Goal: Information Seeking & Learning: Stay updated

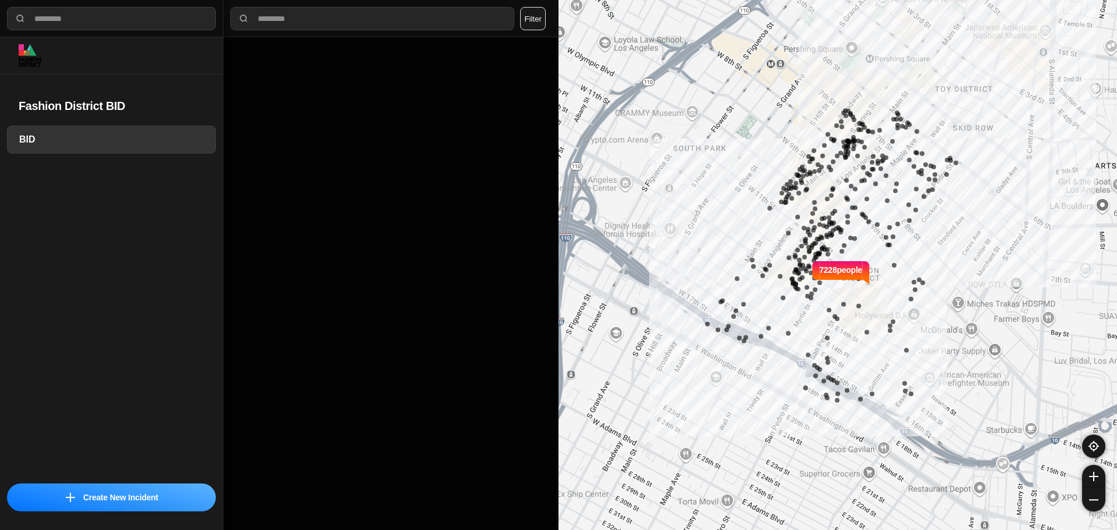
select select "*"
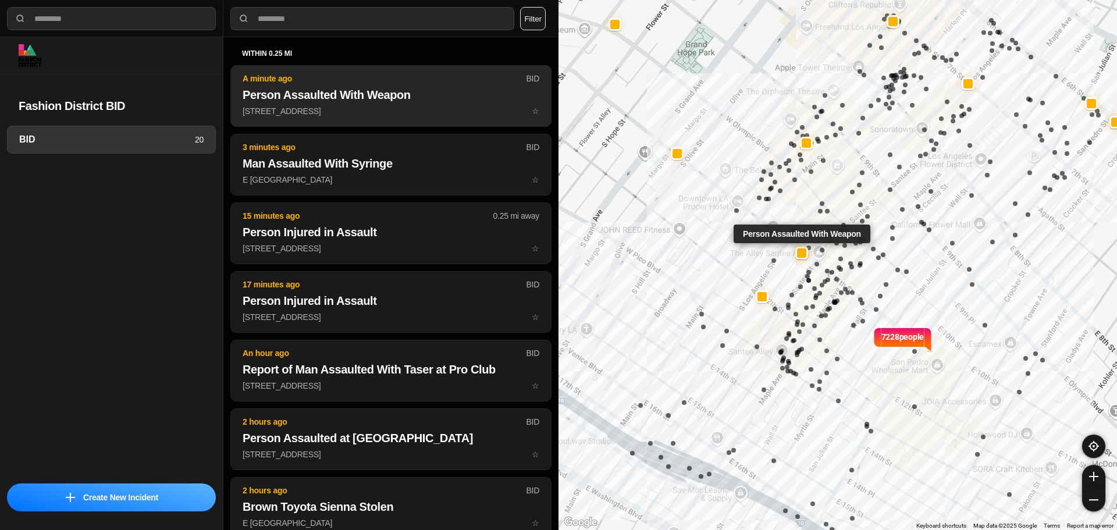
click at [401, 118] on button "A minute ago BID Person Assaulted With Weapon 205 East 11Th Street ☆" at bounding box center [390, 96] width 321 height 62
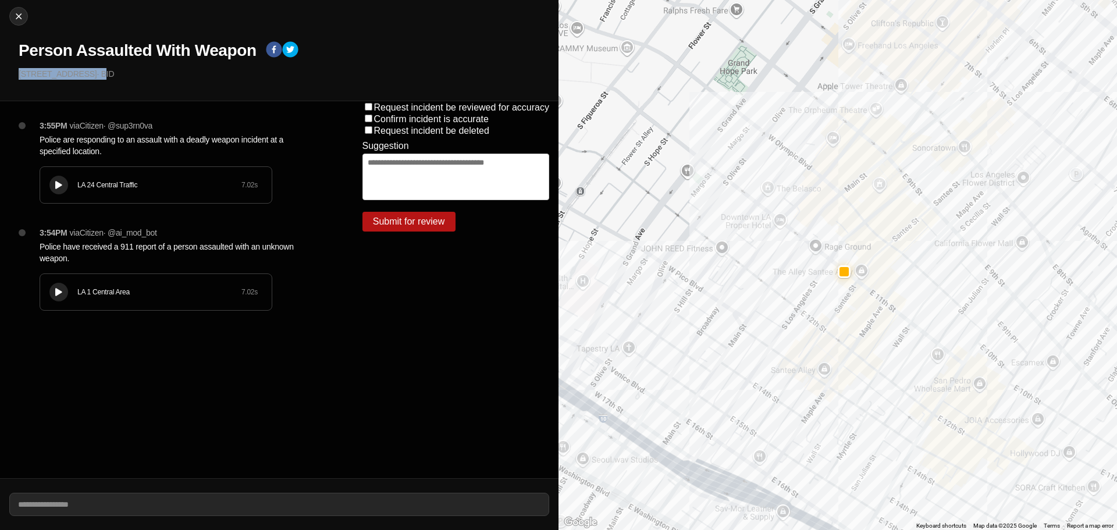
drag, startPoint x: 72, startPoint y: 69, endPoint x: 11, endPoint y: 76, distance: 61.6
click at [11, 76] on div "Close Person Assaulted With Weapon 205 East 11Th Street · BID" at bounding box center [279, 50] width 558 height 101
drag, startPoint x: 49, startPoint y: 52, endPoint x: 207, endPoint y: 51, distance: 158.2
click at [207, 51] on h1 "Person Assaulted With Weapon" at bounding box center [138, 50] width 238 height 21
drag, startPoint x: 93, startPoint y: 74, endPoint x: 45, endPoint y: 67, distance: 47.6
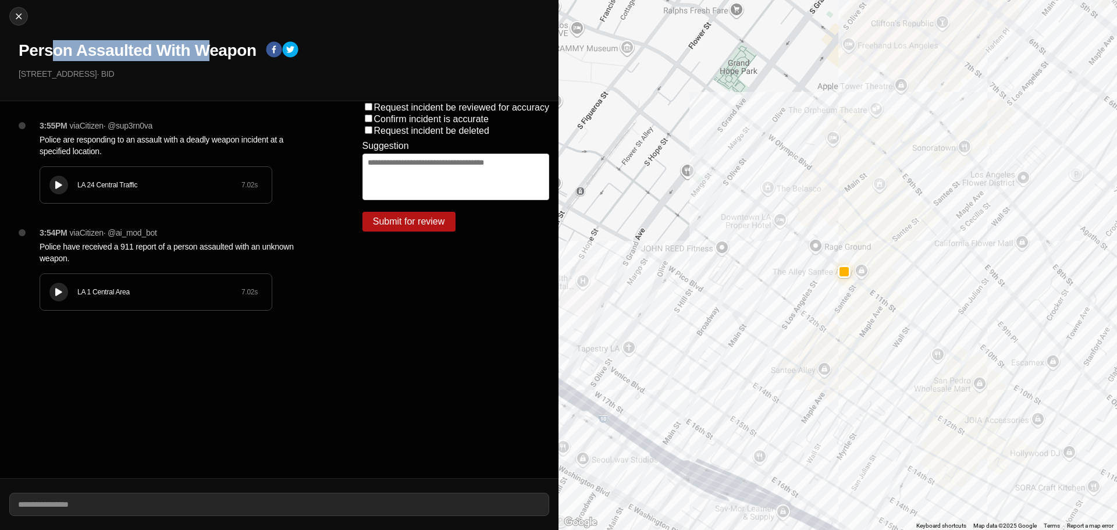
click at [47, 66] on div "Close Person Assaulted With Weapon 205 East 11Th Street · BID" at bounding box center [279, 50] width 558 height 101
click at [66, 68] on p "205 East 11Th Street · BID" at bounding box center [284, 74] width 531 height 12
click at [23, 12] on img at bounding box center [19, 16] width 12 height 12
select select "*"
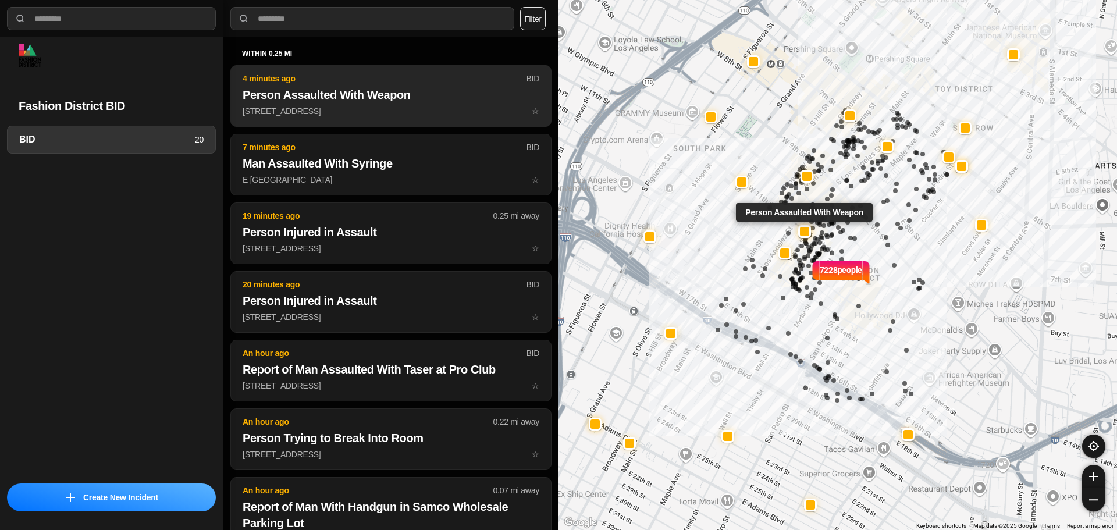
click at [373, 74] on p "4 minutes ago" at bounding box center [384, 79] width 283 height 12
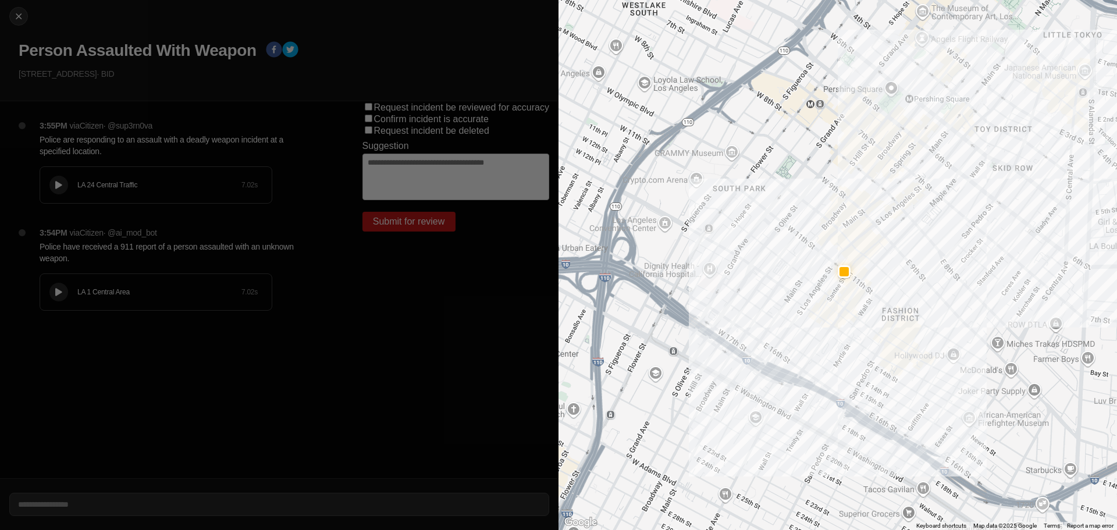
click at [40, 129] on p "3:55PM" at bounding box center [54, 126] width 28 height 12
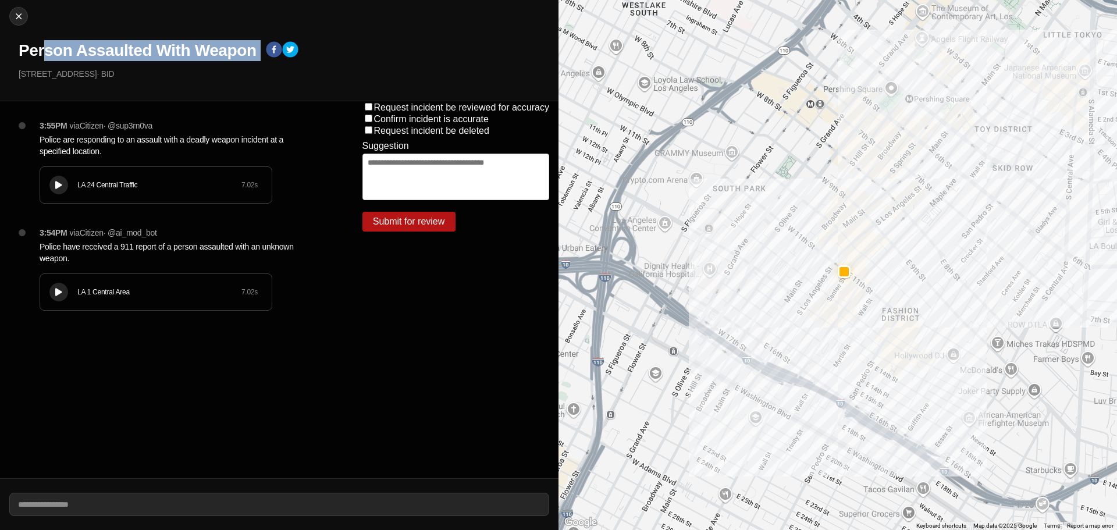
drag, startPoint x: 106, startPoint y: 49, endPoint x: 346, endPoint y: 47, distance: 240.3
click at [346, 47] on div "Person Assaulted With Weapon" at bounding box center [284, 50] width 531 height 21
drag, startPoint x: 184, startPoint y: 88, endPoint x: 186, endPoint y: 78, distance: 10.2
click at [184, 87] on div "Close Person Assaulted With Weapon 205 East 11Th Street · BID" at bounding box center [279, 50] width 558 height 101
drag, startPoint x: 186, startPoint y: 50, endPoint x: 98, endPoint y: 59, distance: 88.3
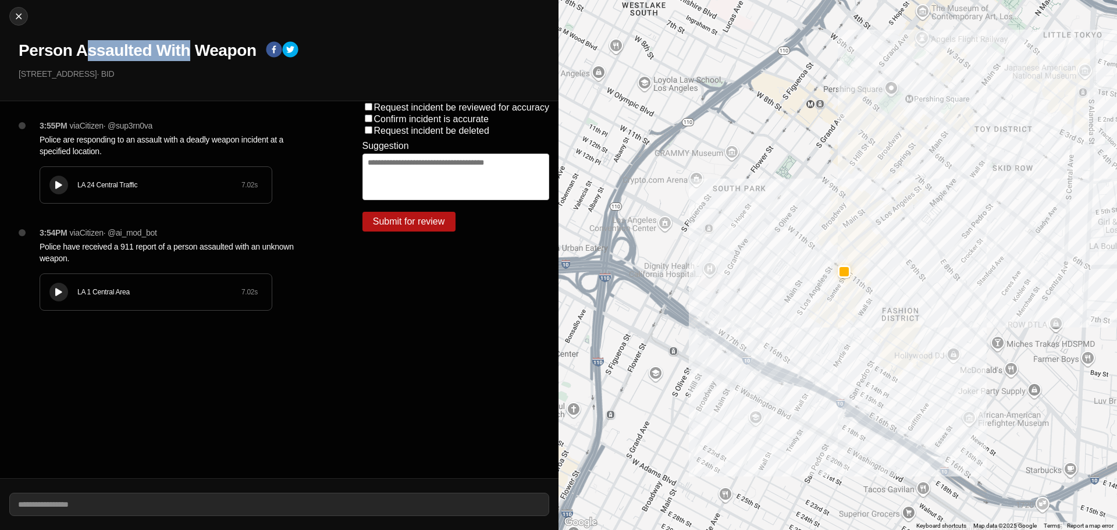
click at [79, 51] on h1 "Person Assaulted With Weapon" at bounding box center [138, 50] width 238 height 21
click at [55, 178] on button at bounding box center [58, 185] width 19 height 19
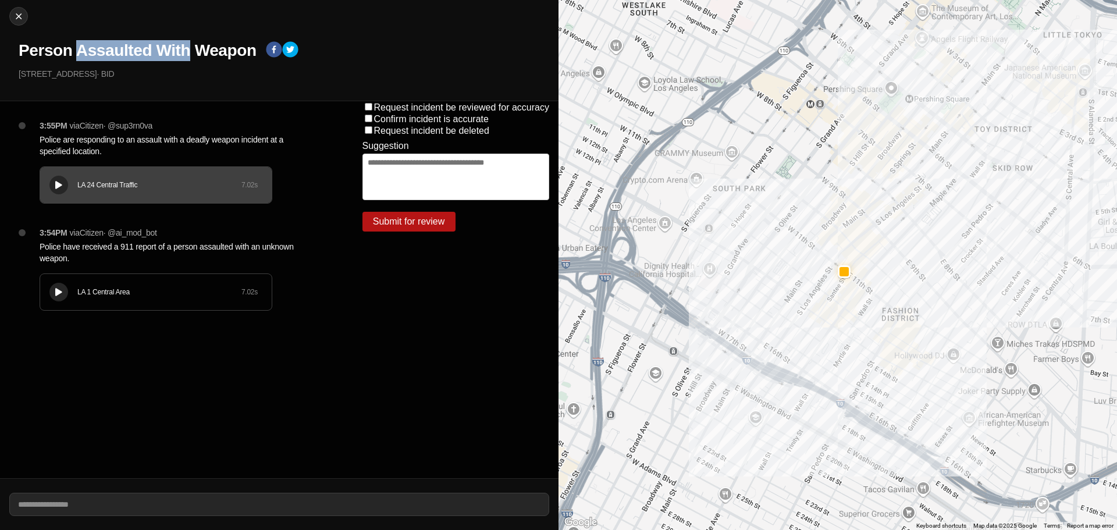
drag, startPoint x: 85, startPoint y: 73, endPoint x: 32, endPoint y: 74, distance: 53.0
click at [32, 74] on p "205 East 11Th Street · BID" at bounding box center [284, 74] width 531 height 12
click at [88, 76] on p "205 East 11Th Street · BID" at bounding box center [284, 74] width 531 height 12
drag, startPoint x: 86, startPoint y: 74, endPoint x: 37, endPoint y: 74, distance: 48.3
click at [37, 74] on p "205 East 11Th Street · BID" at bounding box center [284, 74] width 531 height 12
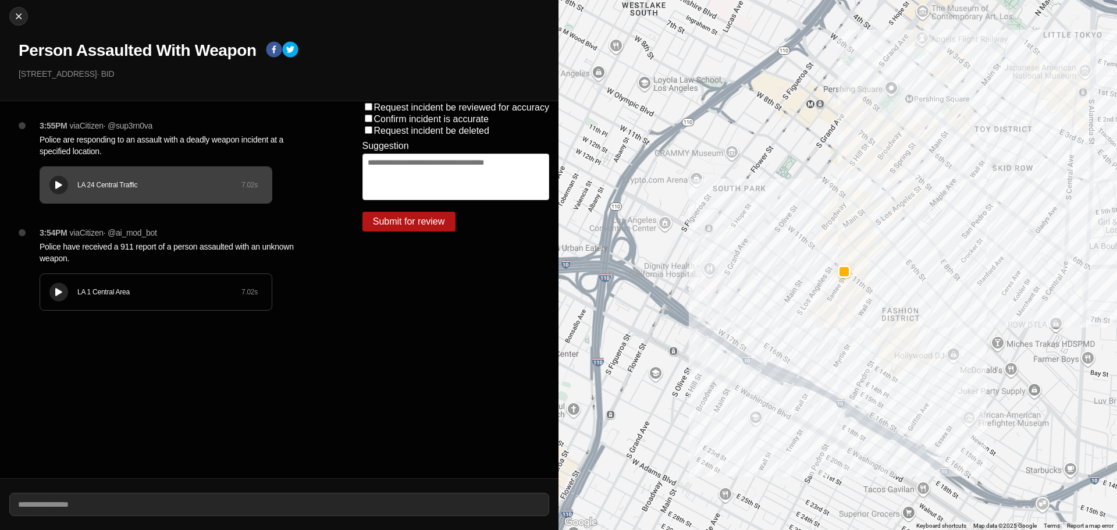
drag, startPoint x: 35, startPoint y: 78, endPoint x: 46, endPoint y: 76, distance: 10.6
click at [37, 77] on p "205 East 11Th Street · BID" at bounding box center [284, 74] width 531 height 12
drag, startPoint x: 57, startPoint y: 76, endPoint x: 80, endPoint y: 73, distance: 22.9
click at [80, 73] on p "205 East 11Th Street · BID" at bounding box center [284, 74] width 531 height 12
click at [14, 13] on img at bounding box center [19, 16] width 12 height 12
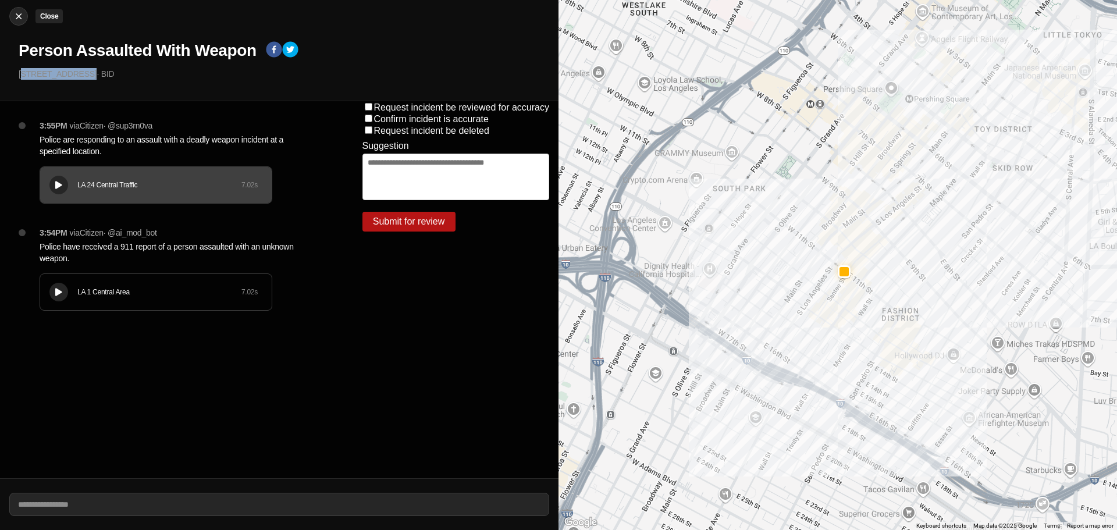
select select "*"
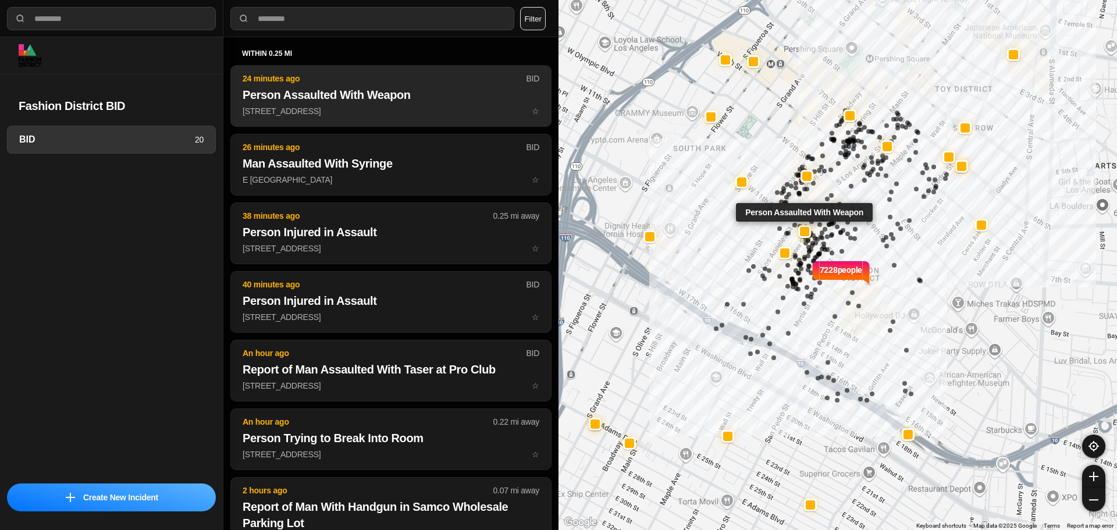
click at [353, 99] on h2 "Person Assaulted With Weapon" at bounding box center [391, 95] width 297 height 16
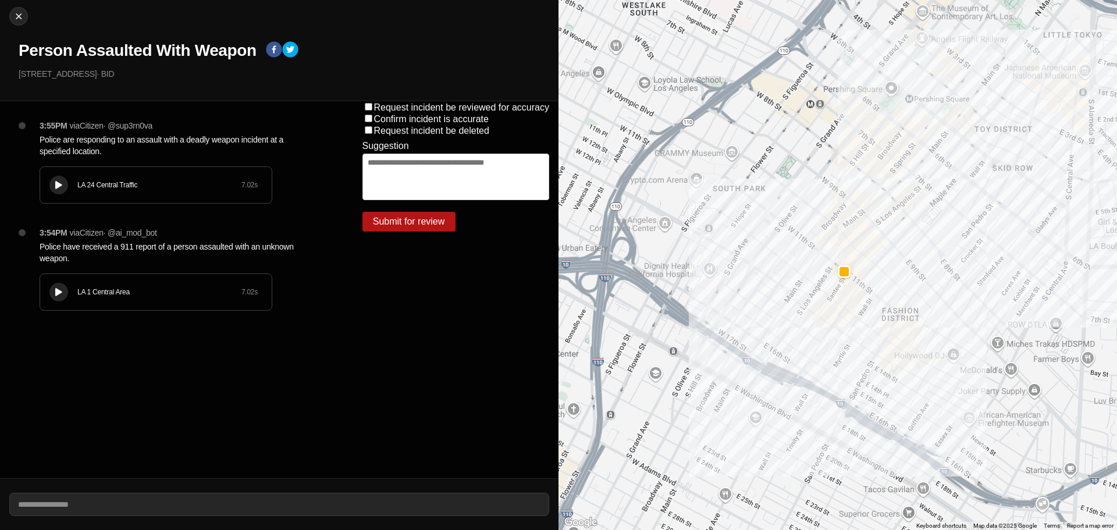
click at [141, 46] on h1 "Person Assaulted With Weapon" at bounding box center [138, 50] width 238 height 21
copy div "Person Assaulted With Weapon"
click at [103, 248] on p "Police have received a 911 report of a person assaulted with an unknown weapon." at bounding box center [178, 252] width 276 height 23
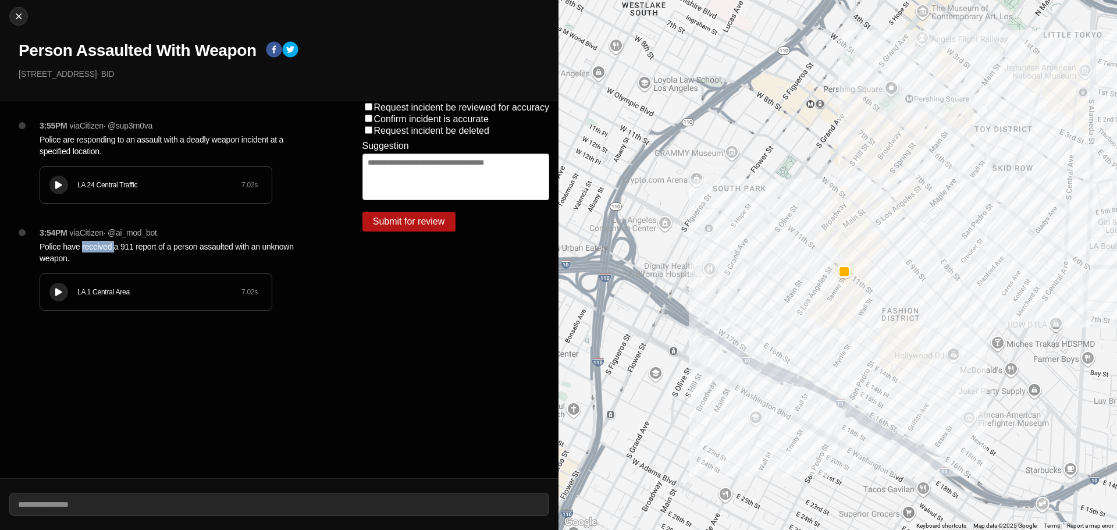
click at [103, 248] on p "Police have received a 911 report of a person assaulted with an unknown weapon." at bounding box center [178, 252] width 276 height 23
copy p "Police have received a 911 report of a person assaulted with an unknown weapon."
click at [219, 136] on p "Police are responding to an assault with a deadly weapon incident at a specifie…" at bounding box center [178, 145] width 276 height 23
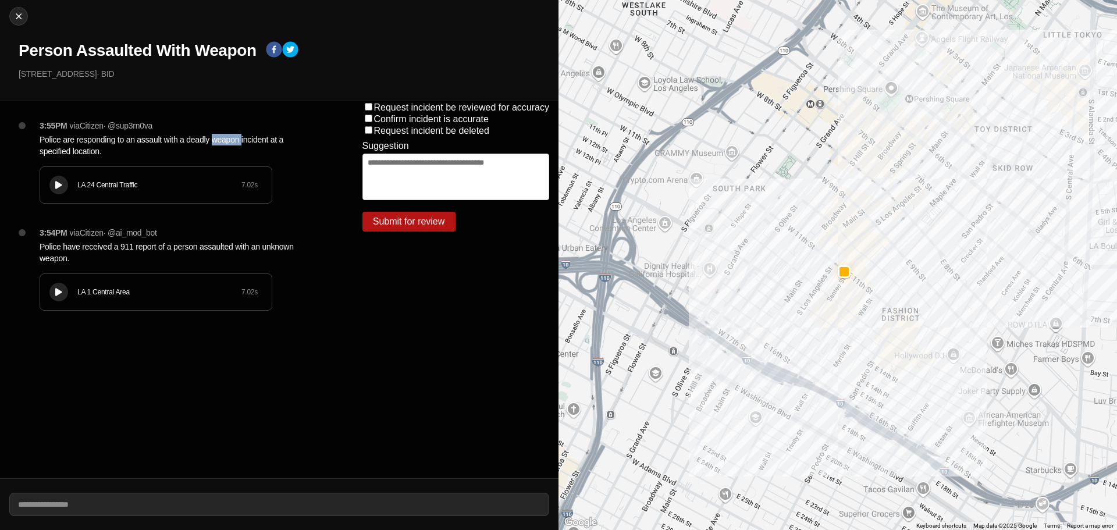
click at [219, 136] on p "Police are responding to an assault with a deadly weapon incident at a specifie…" at bounding box center [178, 145] width 276 height 23
click at [15, 16] on img at bounding box center [19, 16] width 12 height 12
select select "*"
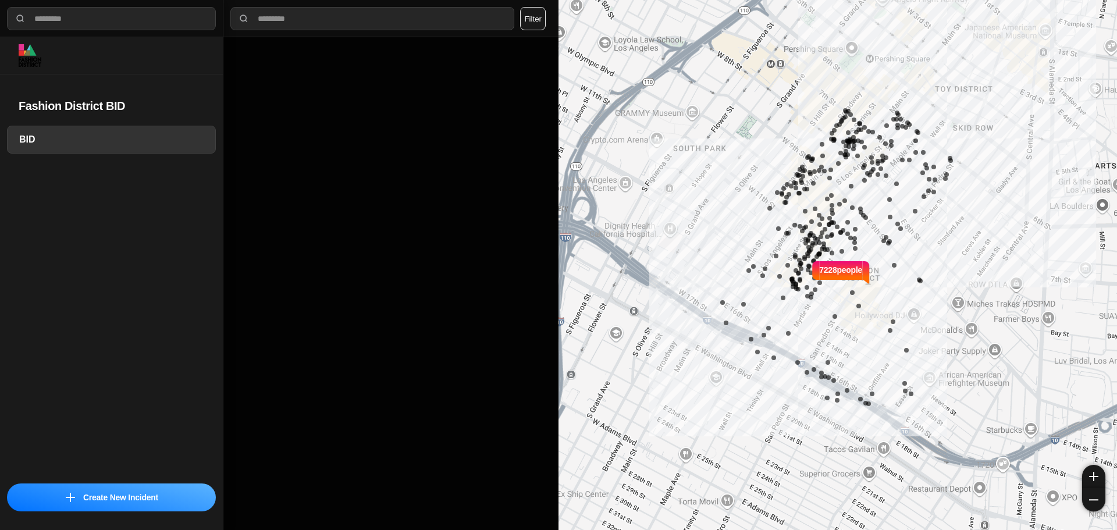
select select "*"
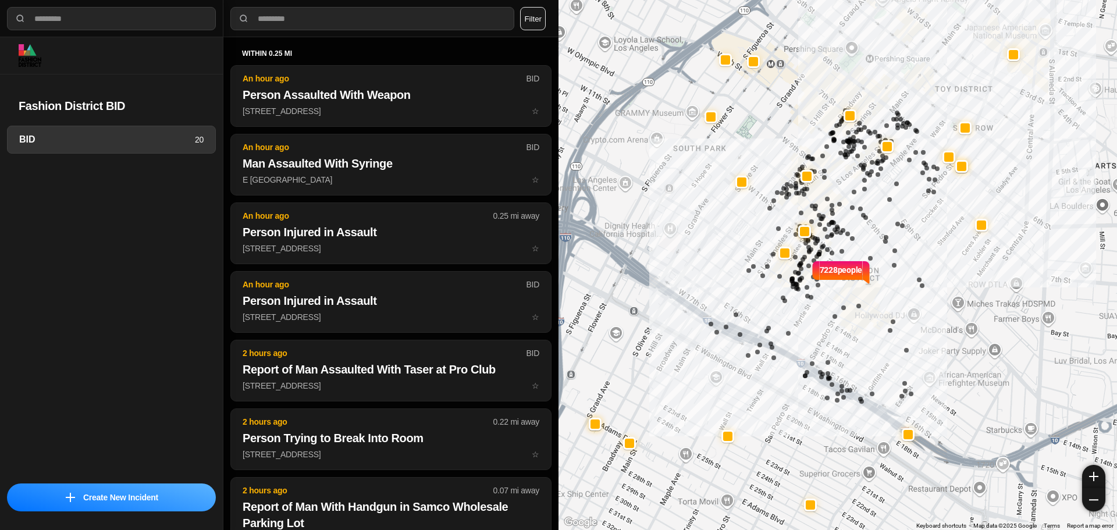
select select "*"
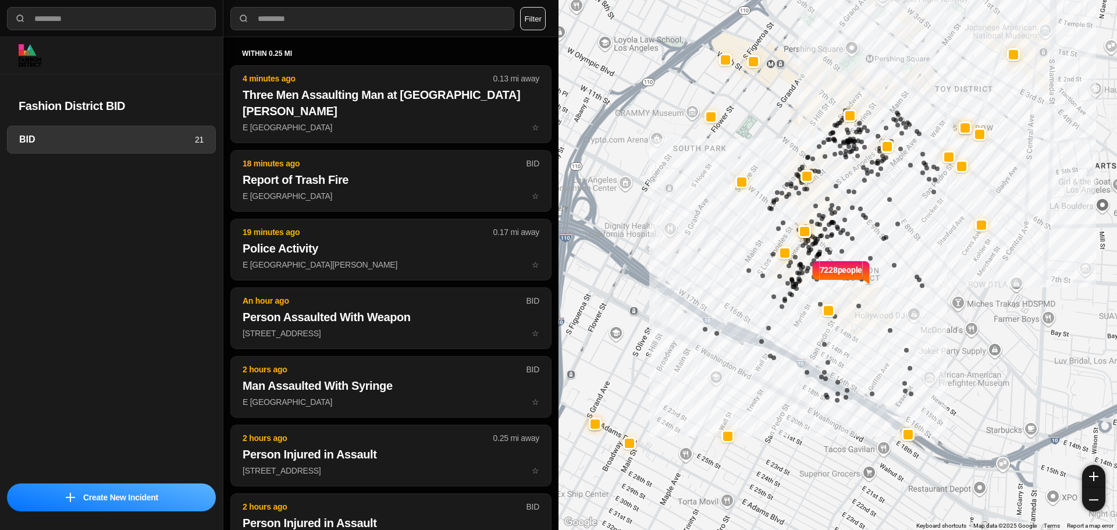
select select "*"
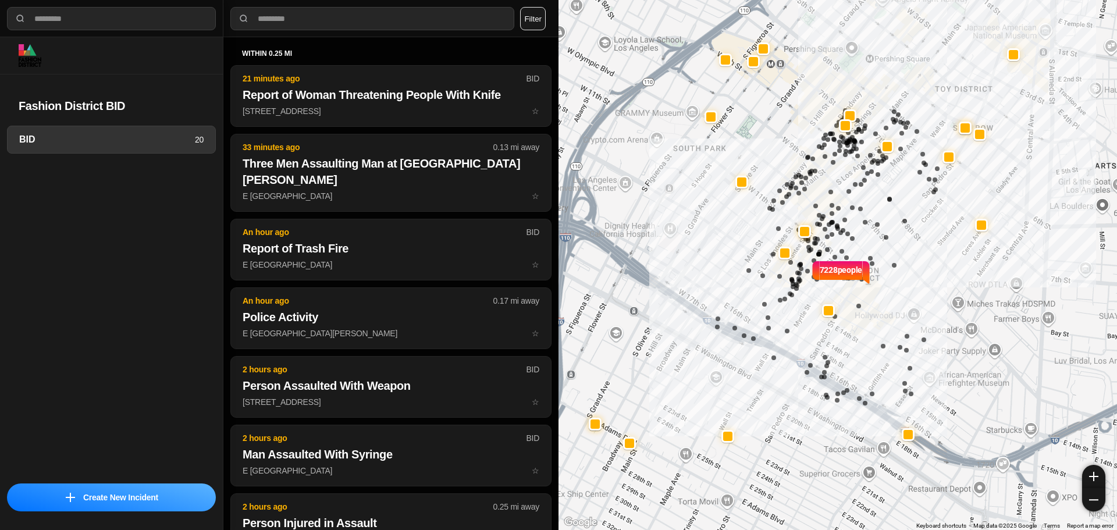
select select "*"
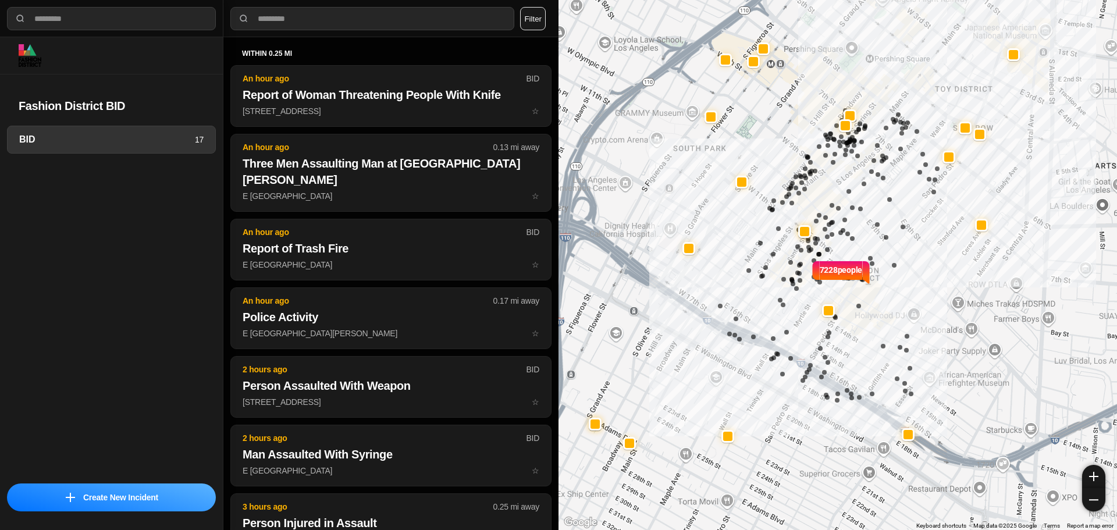
select select "*"
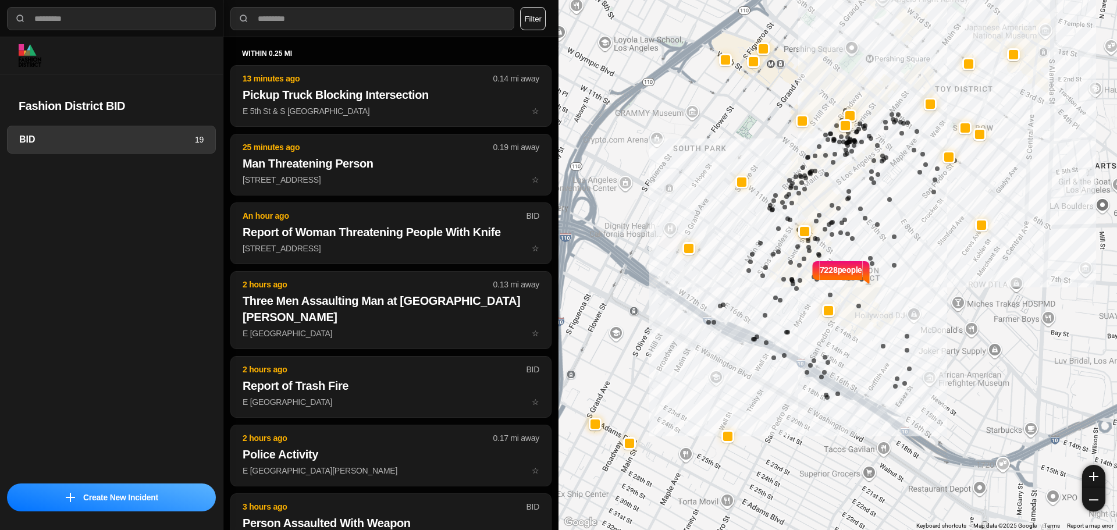
select select "*"
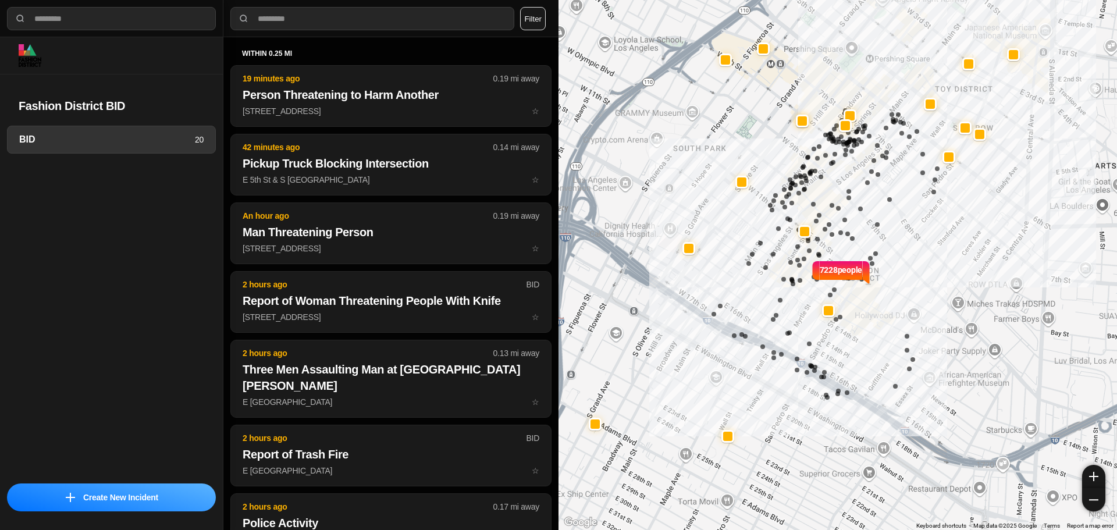
select select "*"
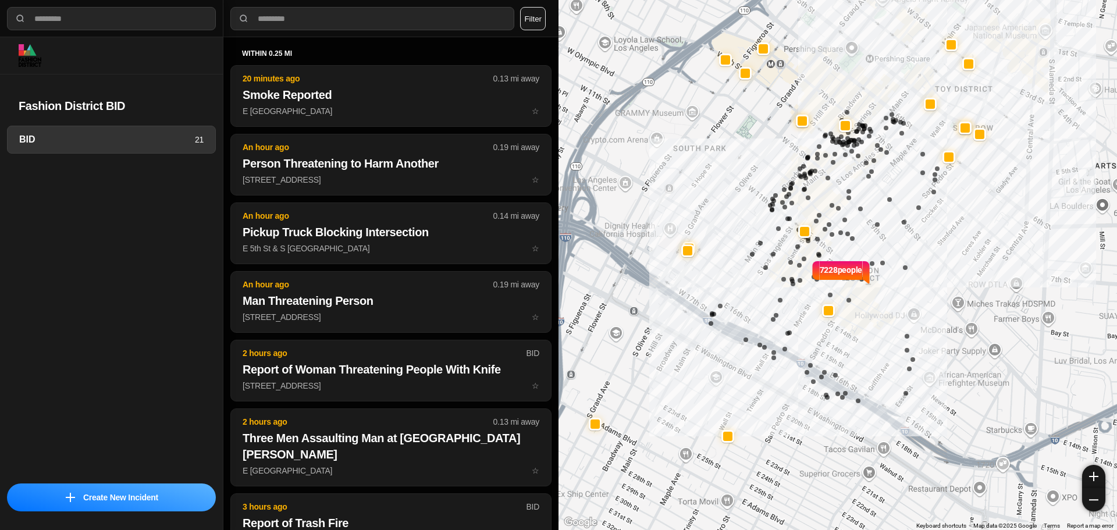
select select "*"
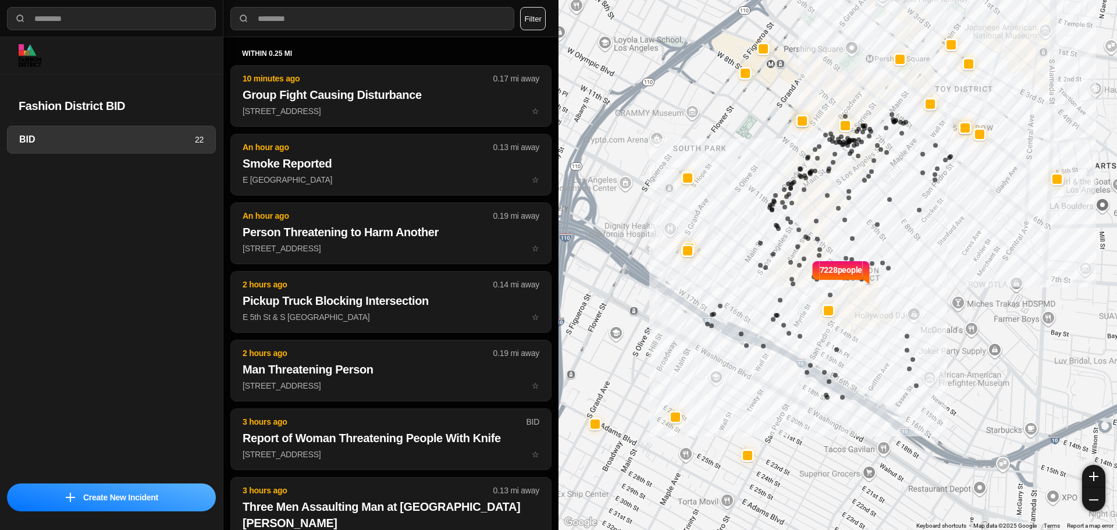
select select "*"
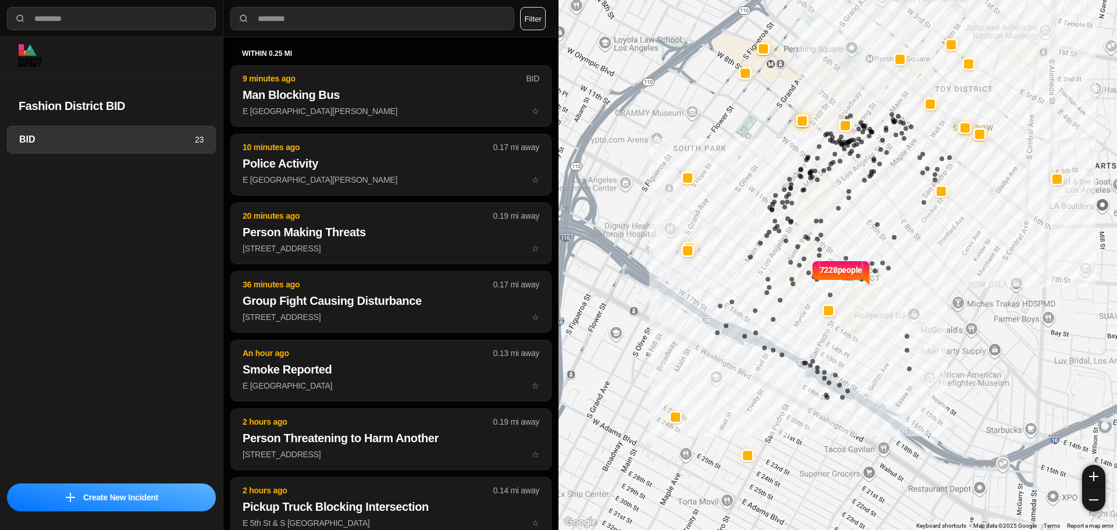
select select "*"
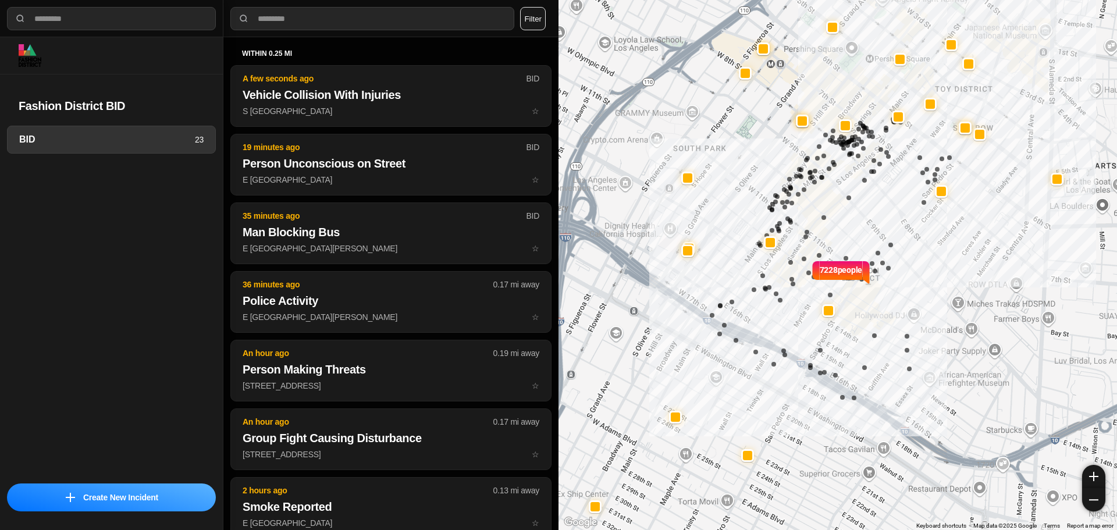
select select "*"
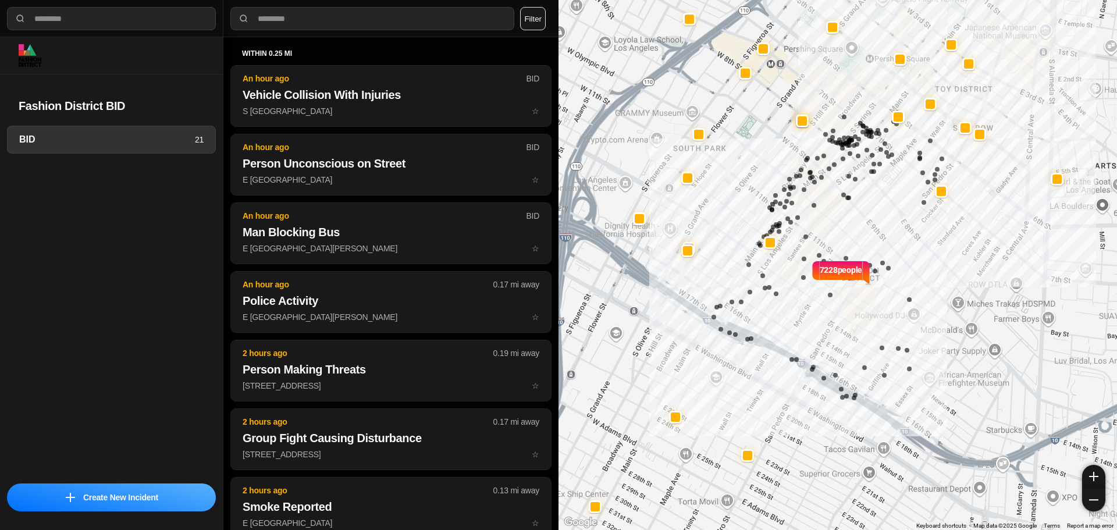
select select "*"
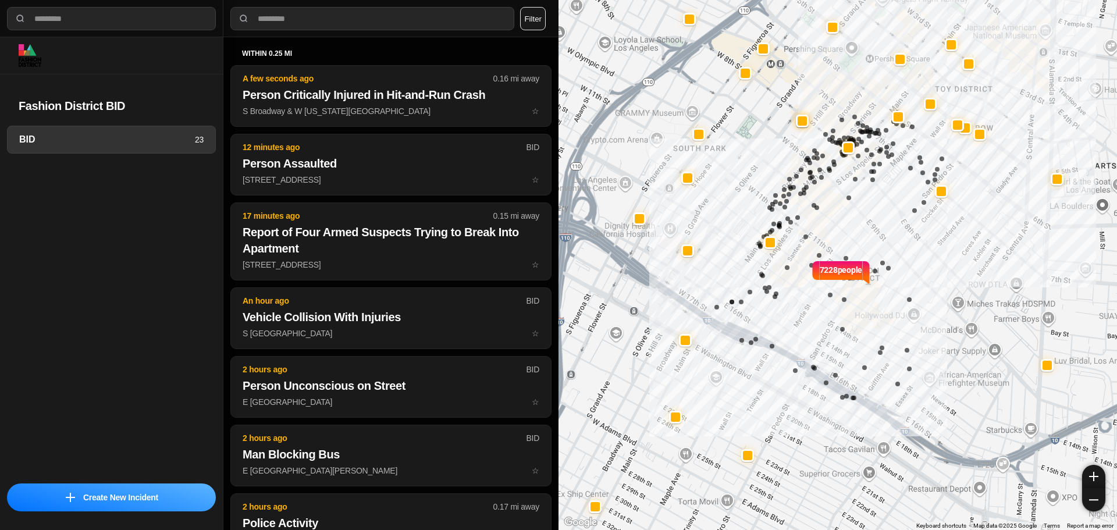
select select "*"
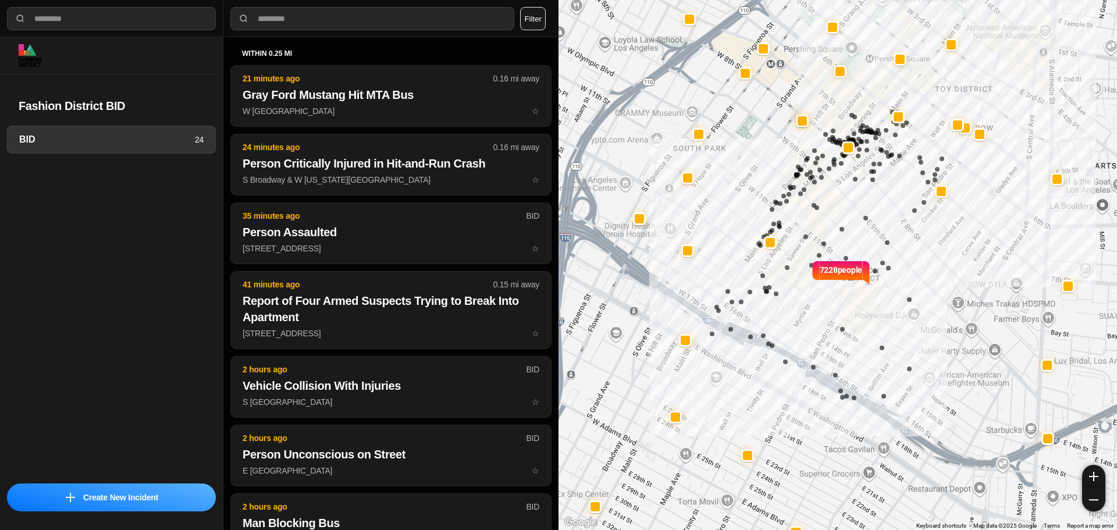
select select "*"
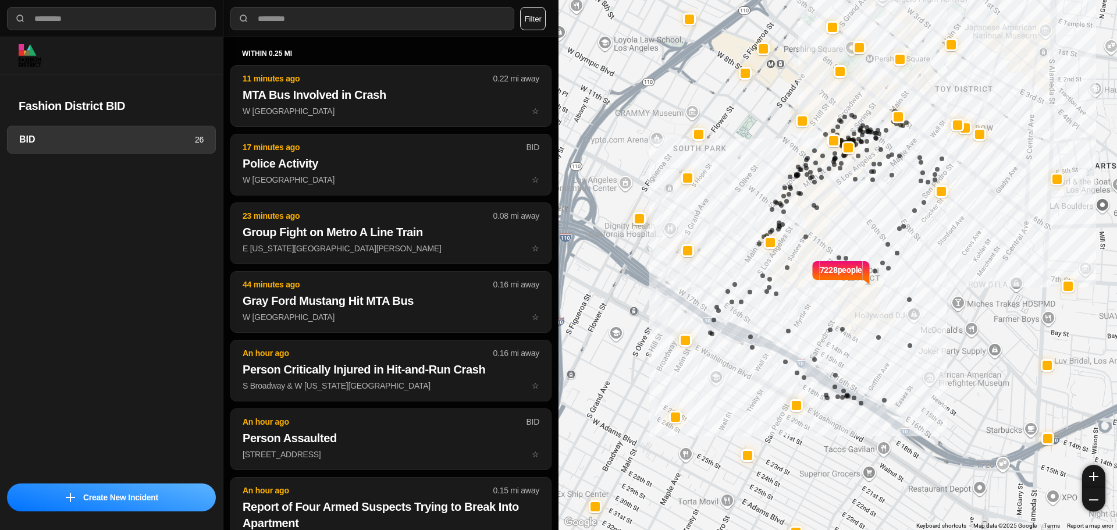
select select "*"
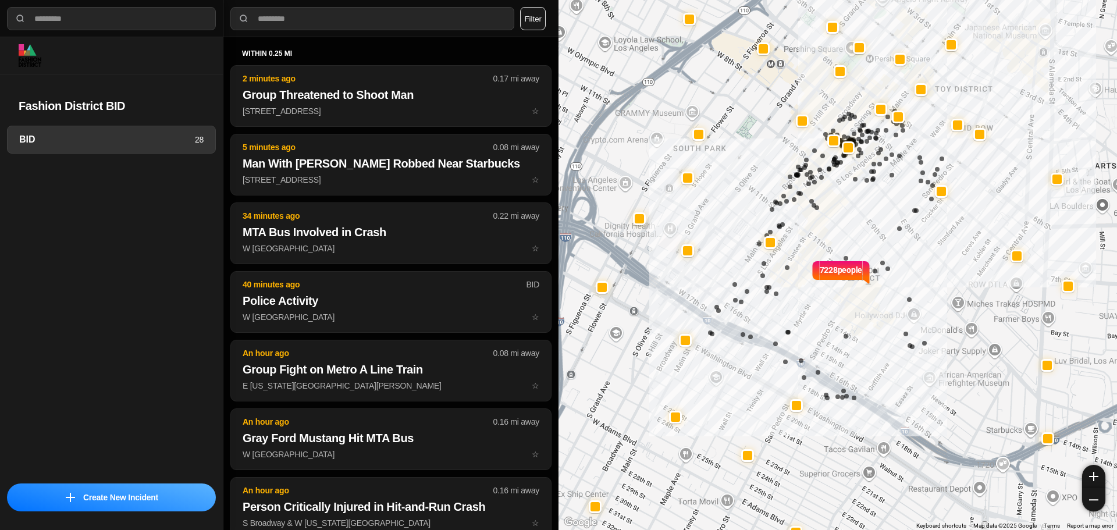
select select "*"
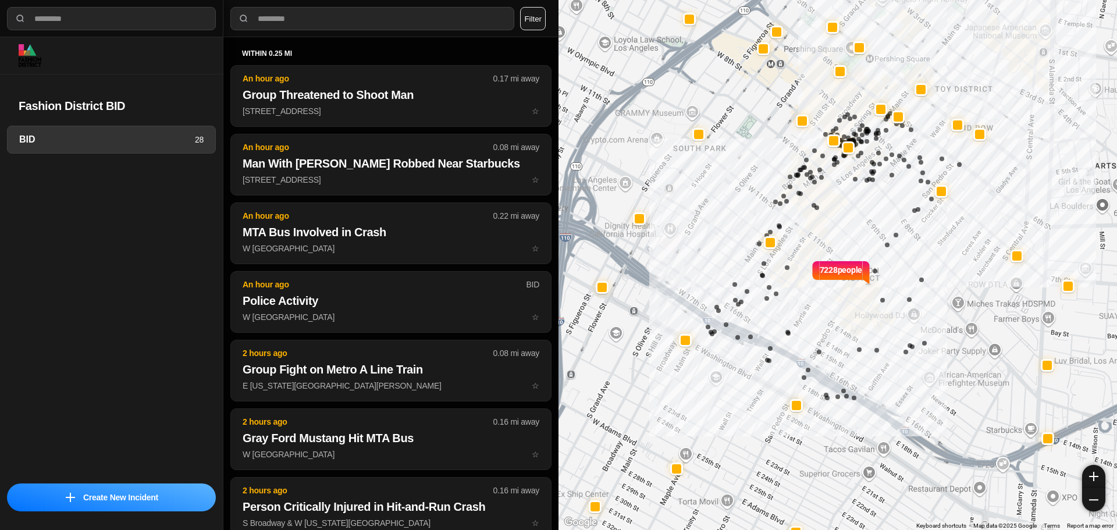
select select "*"
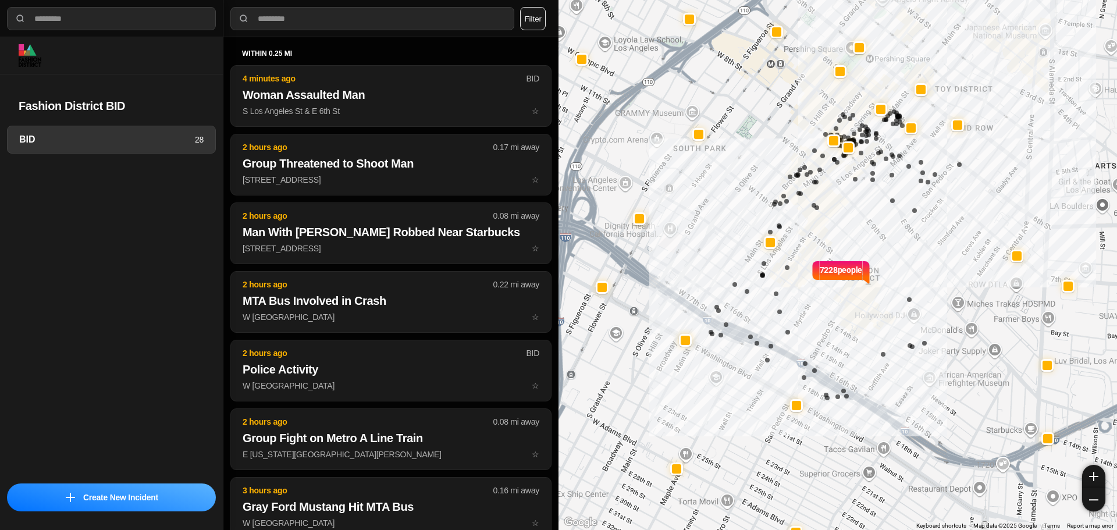
select select "*"
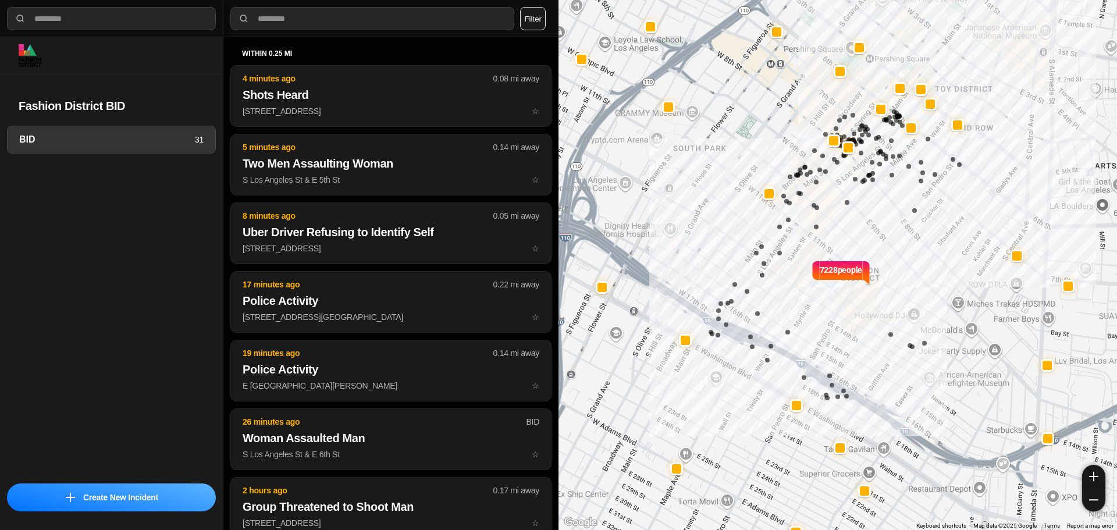
select select "*"
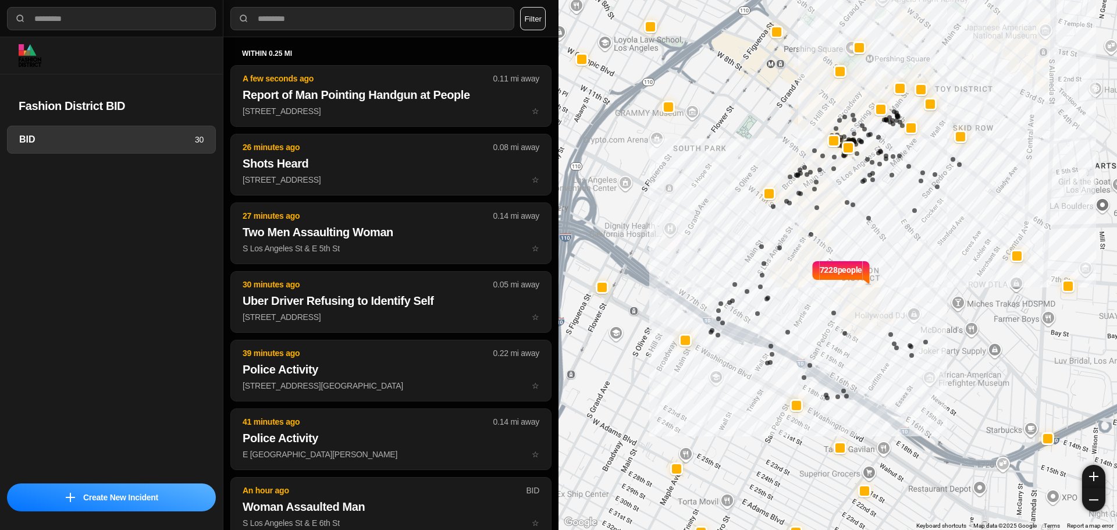
select select "*"
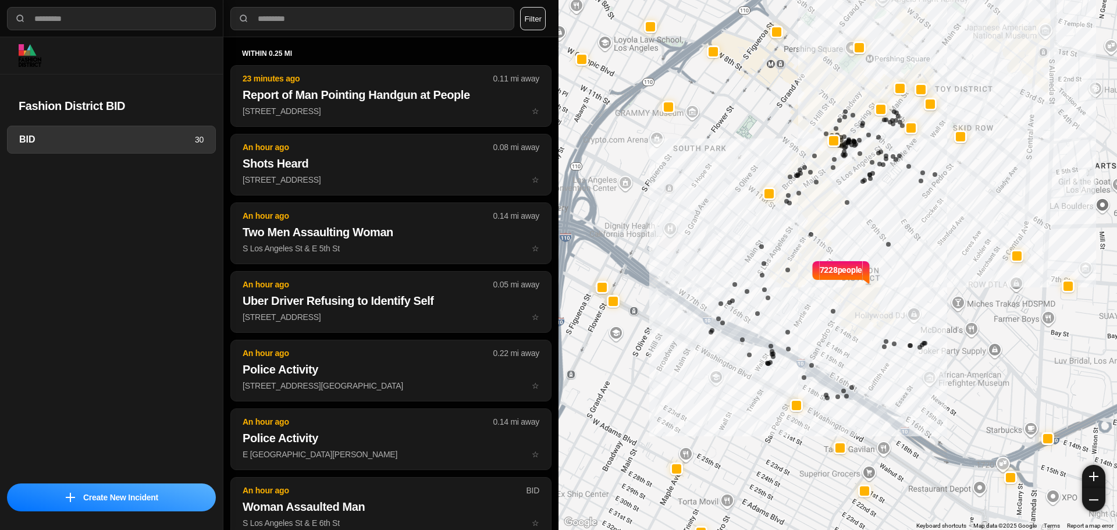
select select "*"
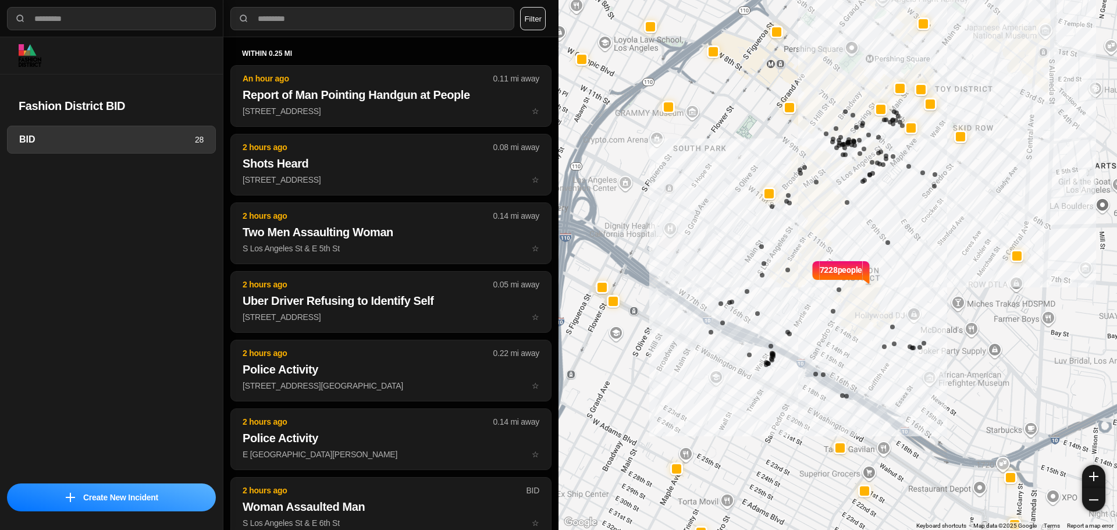
select select "*"
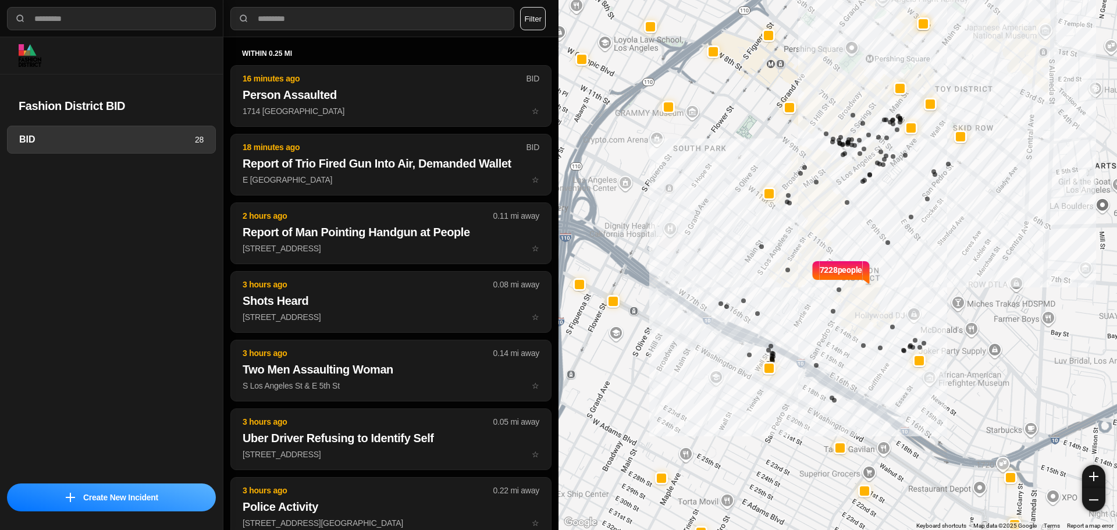
select select "*"
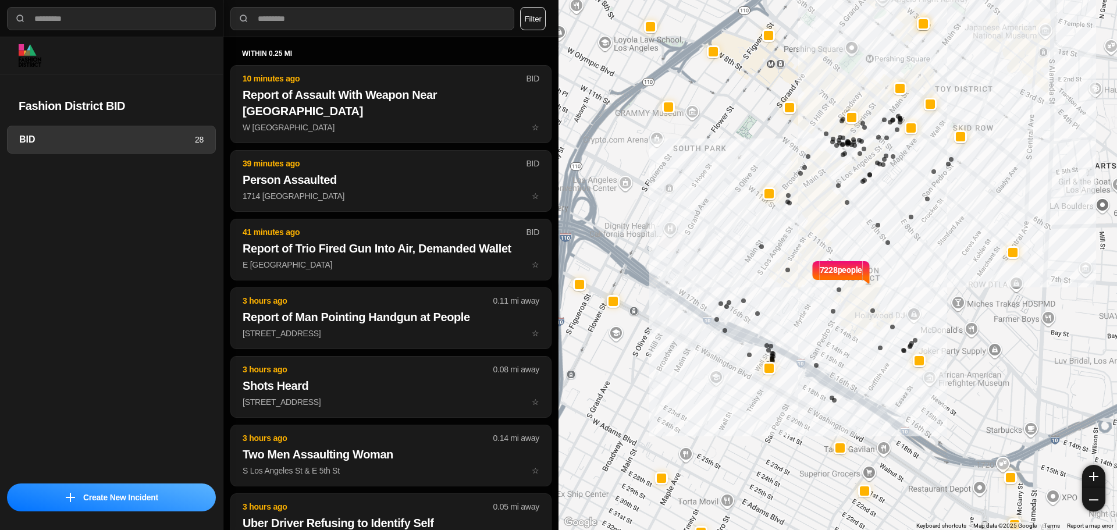
select select "*"
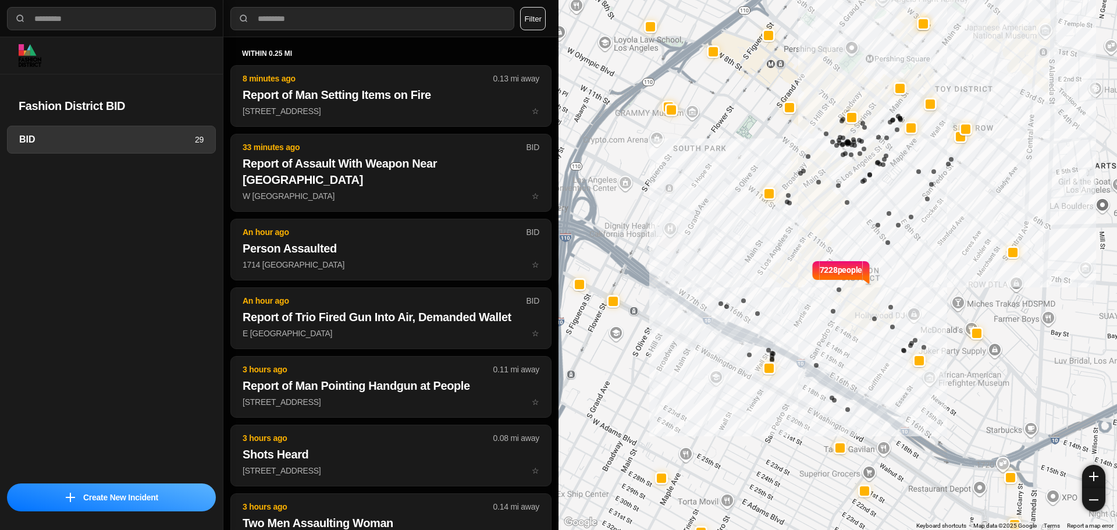
select select "*"
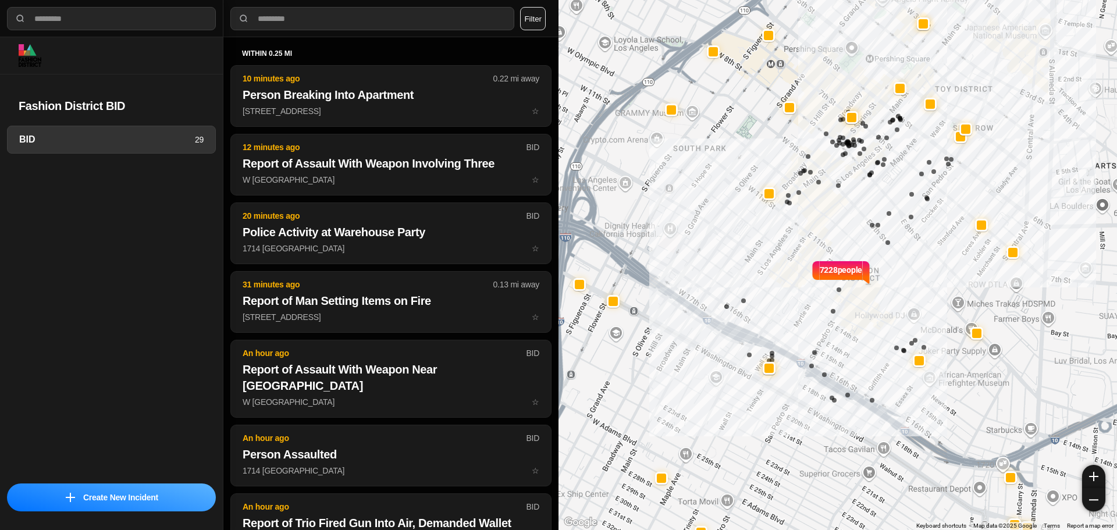
select select "*"
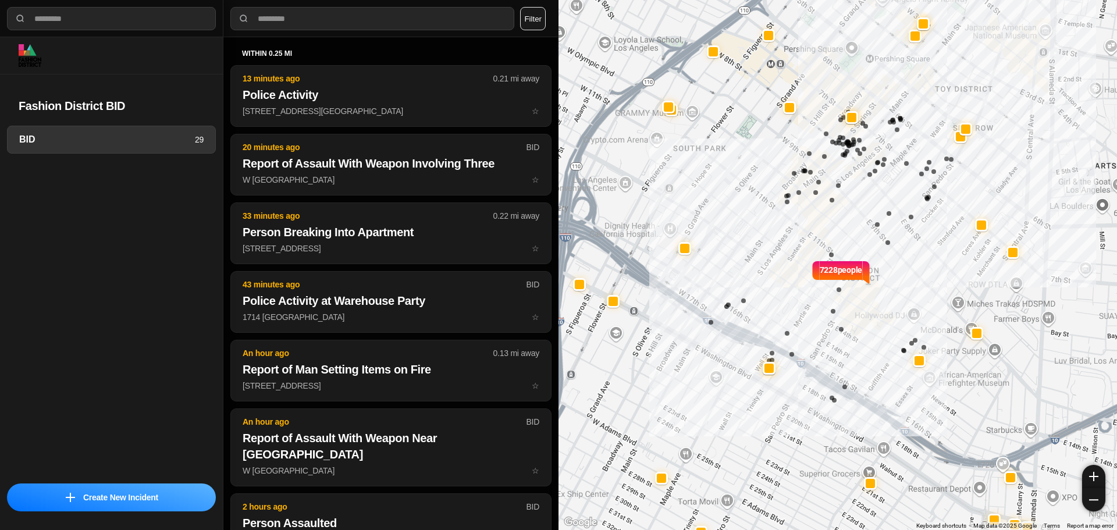
select select "*"
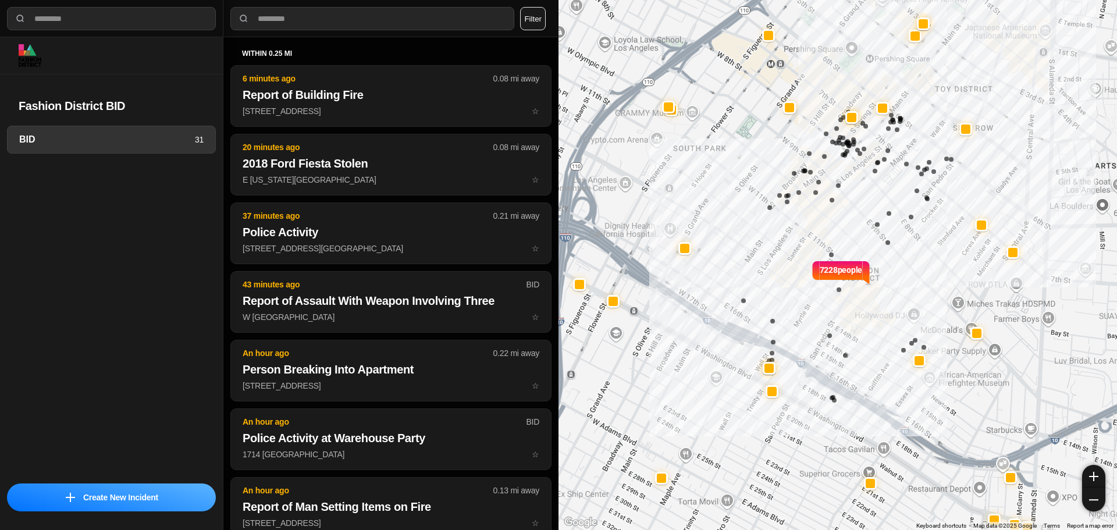
select select "*"
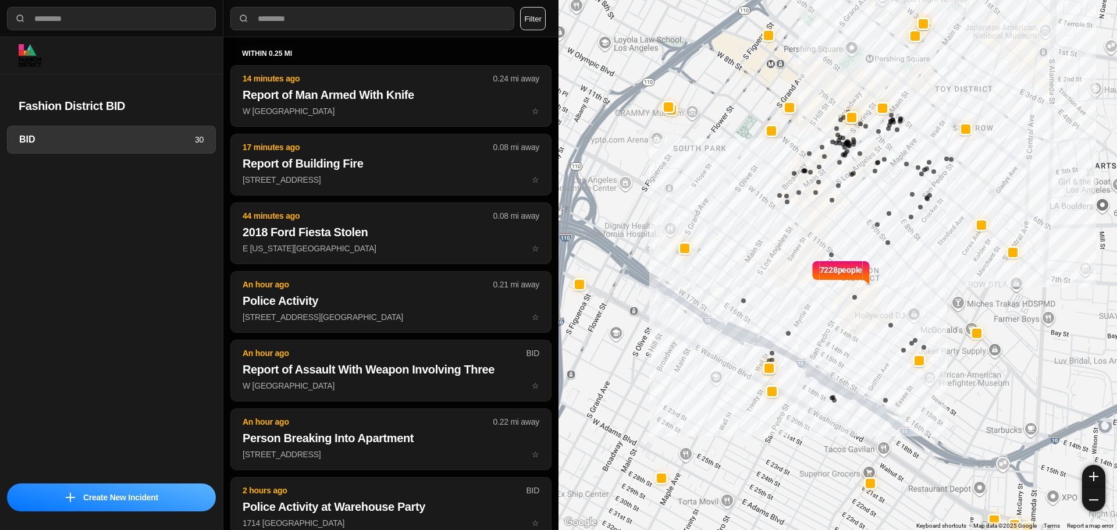
select select "*"
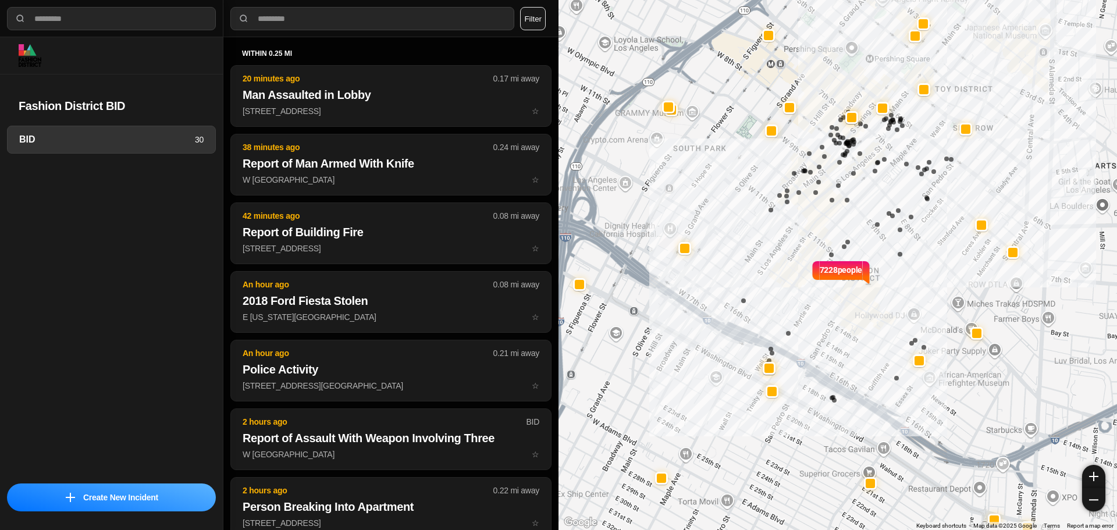
select select "*"
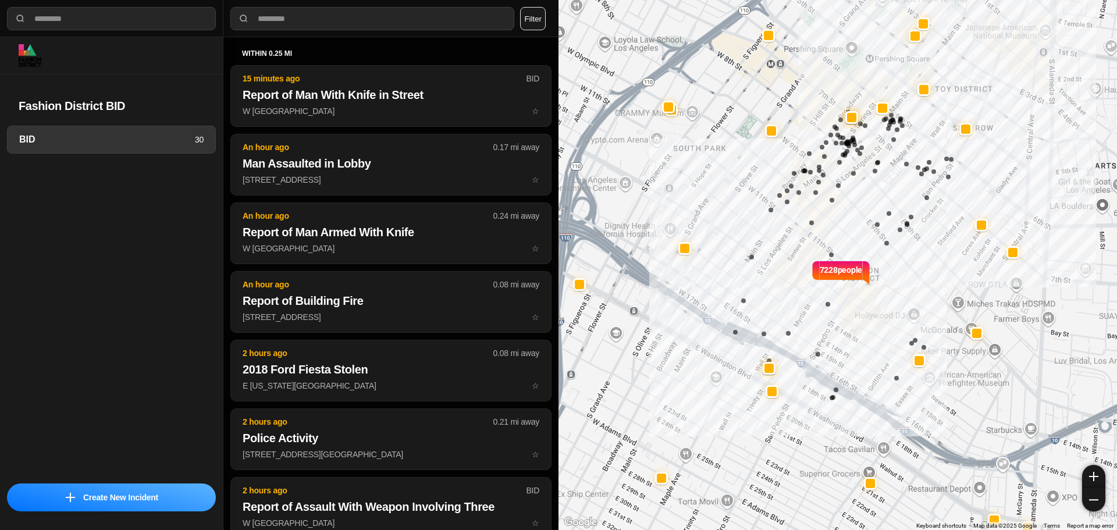
select select "*"
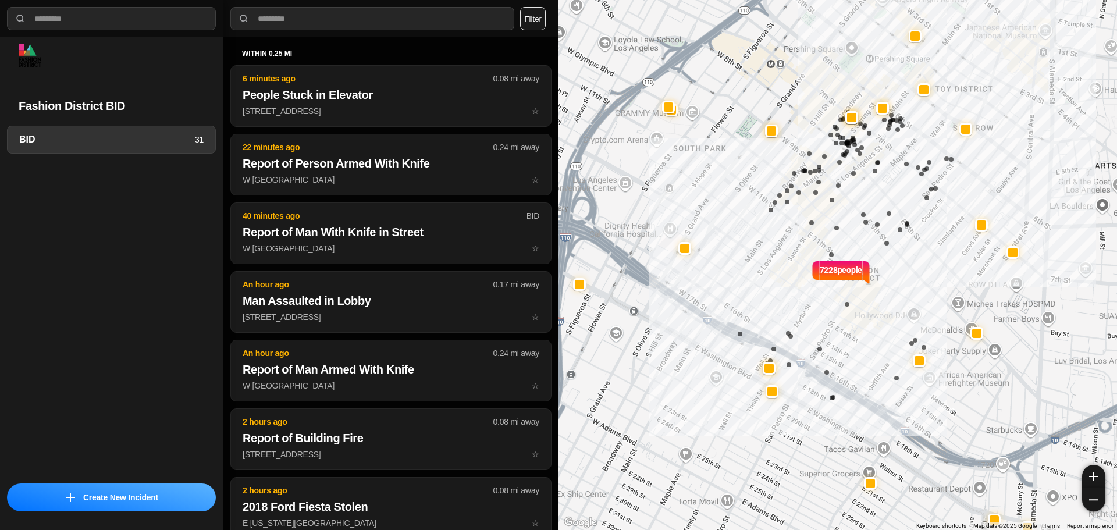
select select "*"
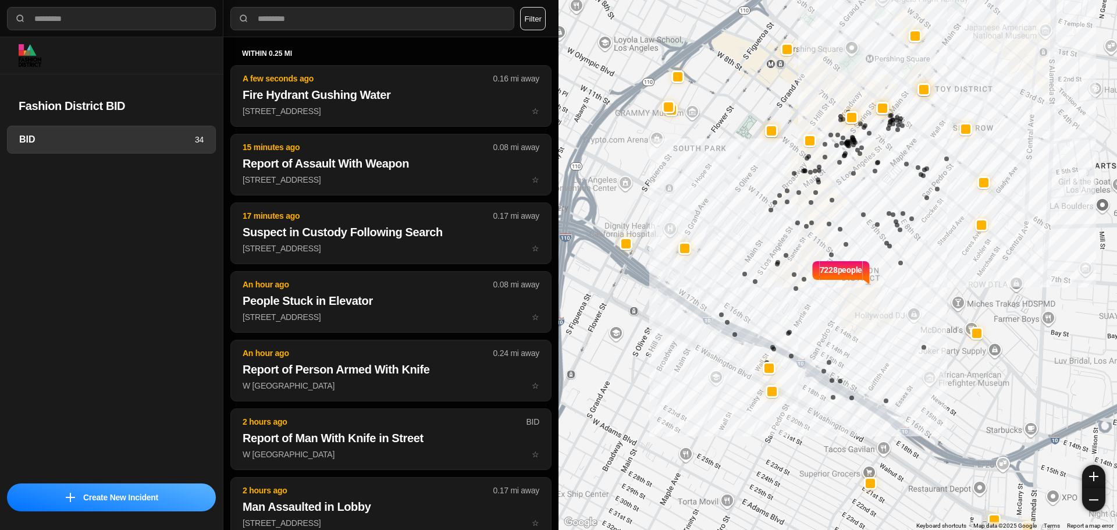
select select "*"
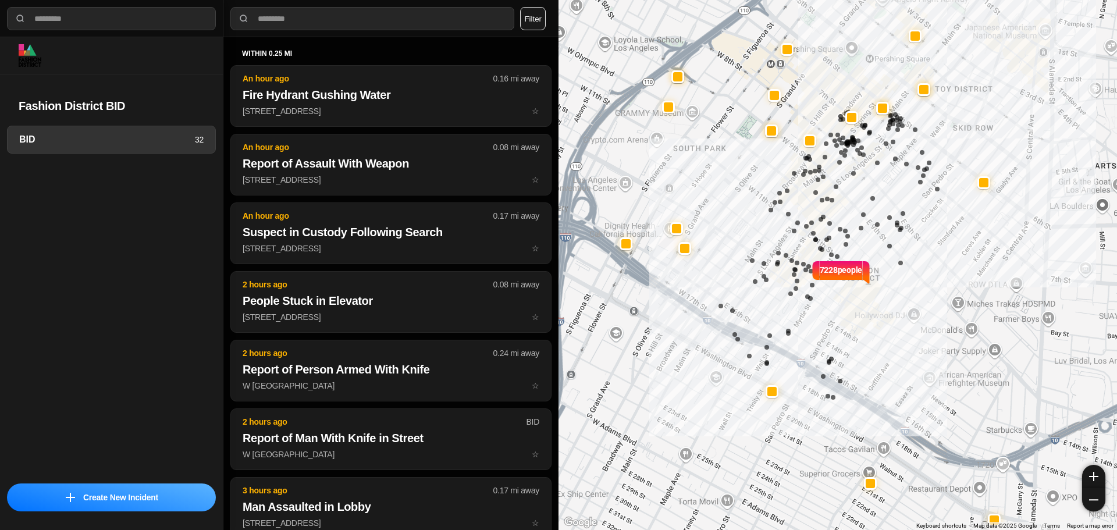
select select "*"
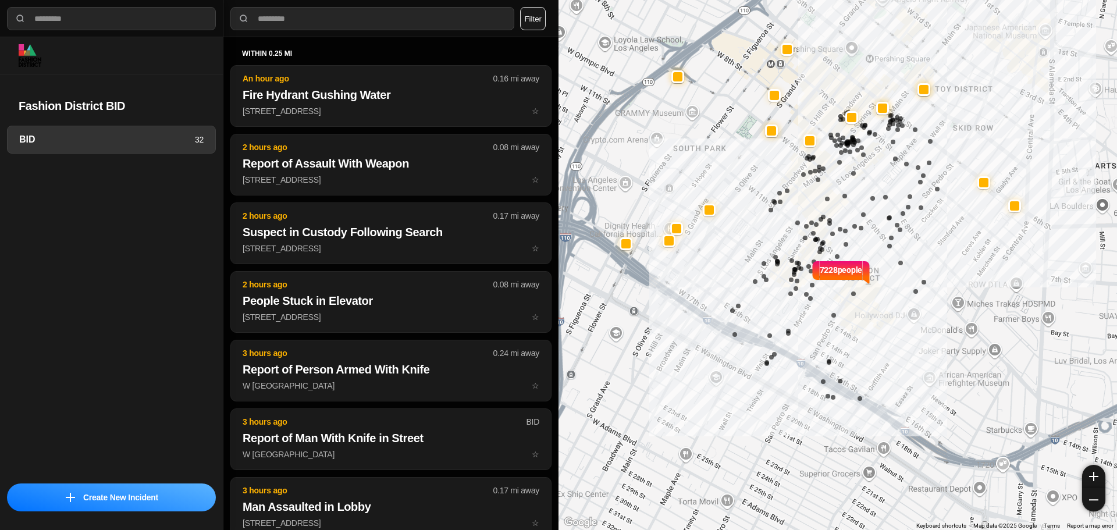
select select "*"
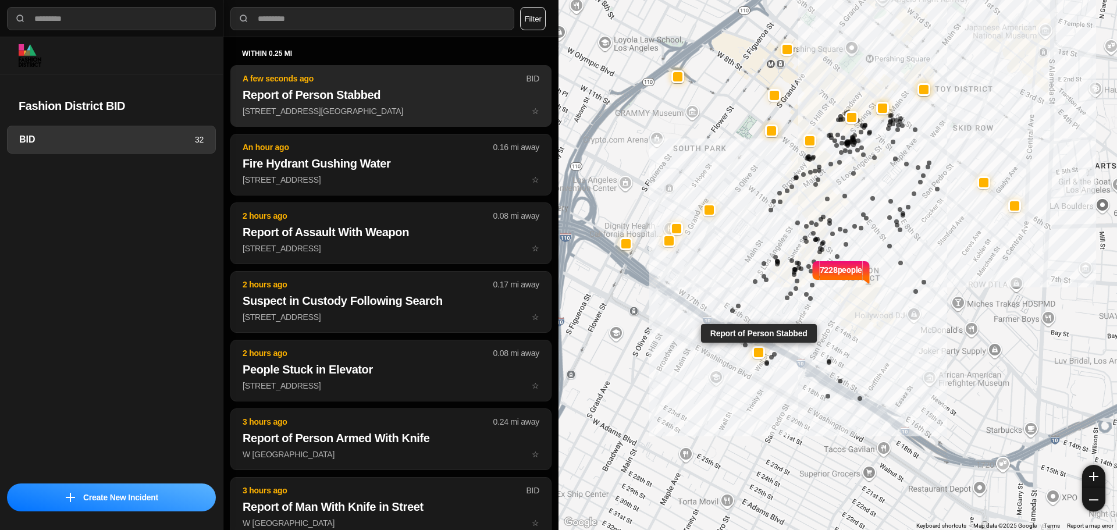
click at [442, 99] on h2 "Report of Person Stabbed" at bounding box center [391, 95] width 297 height 16
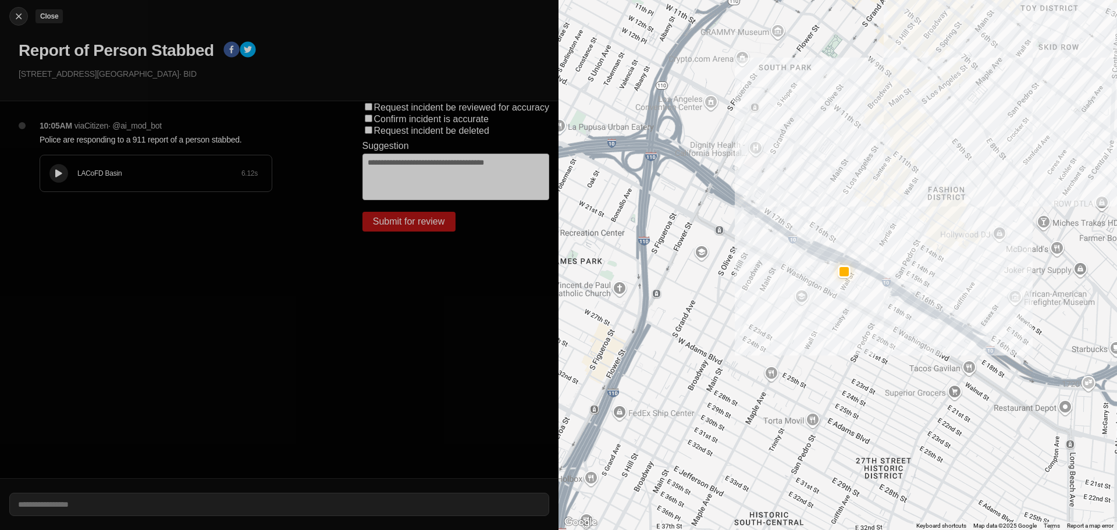
click at [26, 20] on div at bounding box center [18, 16] width 17 height 12
select select "*"
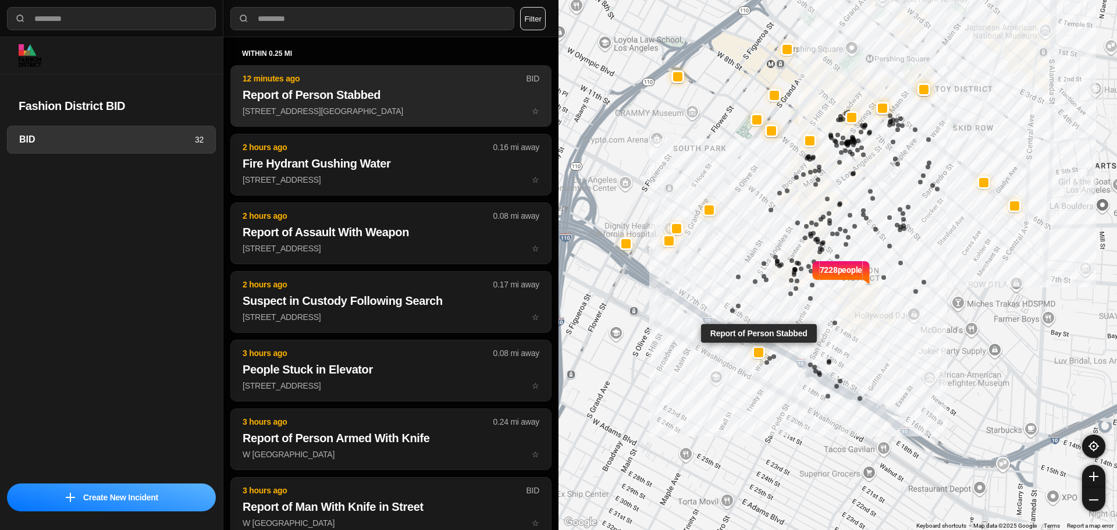
click at [287, 96] on h2 "Report of Person Stabbed" at bounding box center [391, 95] width 297 height 16
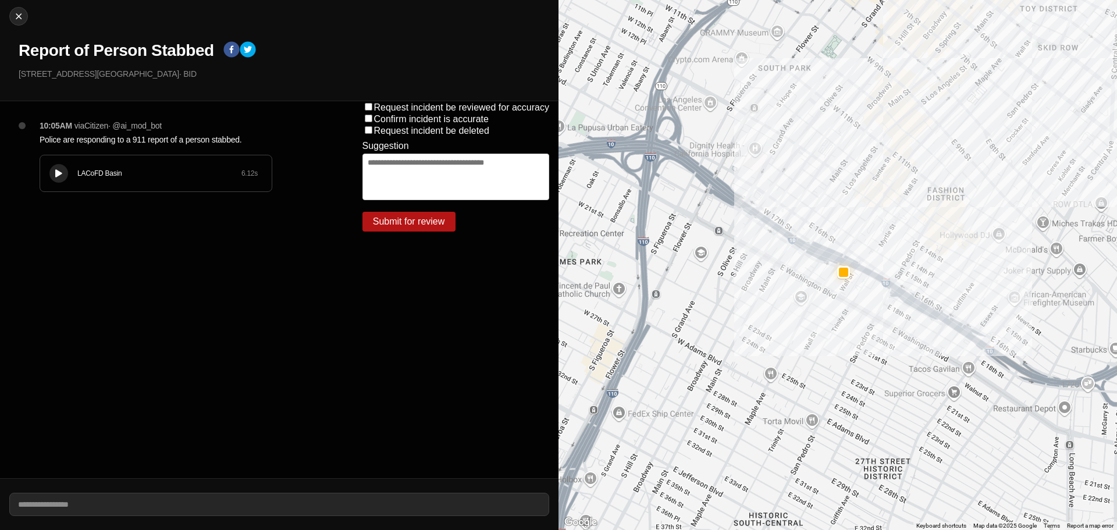
click at [106, 182] on div "LACoFD Basin 6.12 s" at bounding box center [156, 173] width 232 height 36
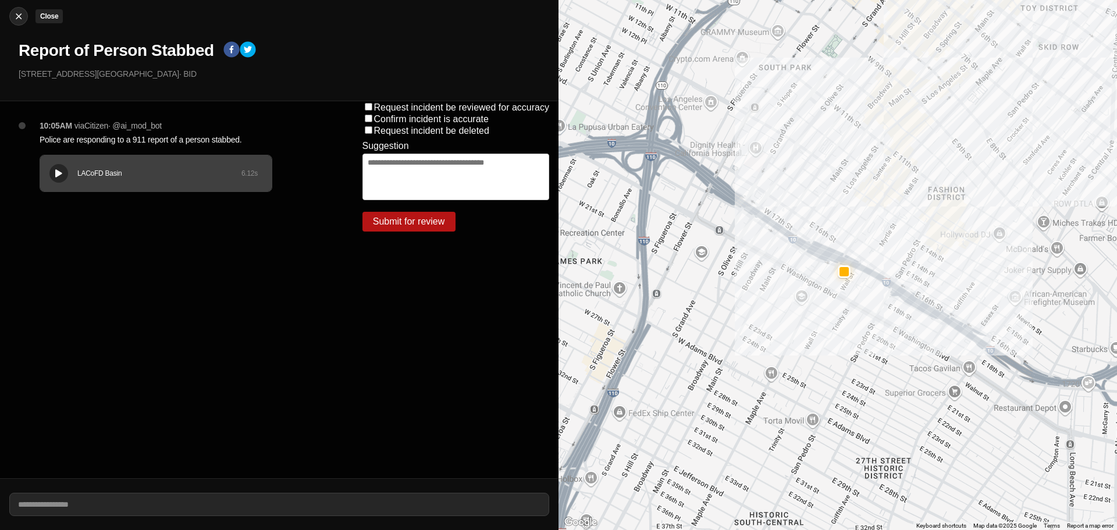
click at [22, 17] on img at bounding box center [19, 16] width 12 height 12
select select "*"
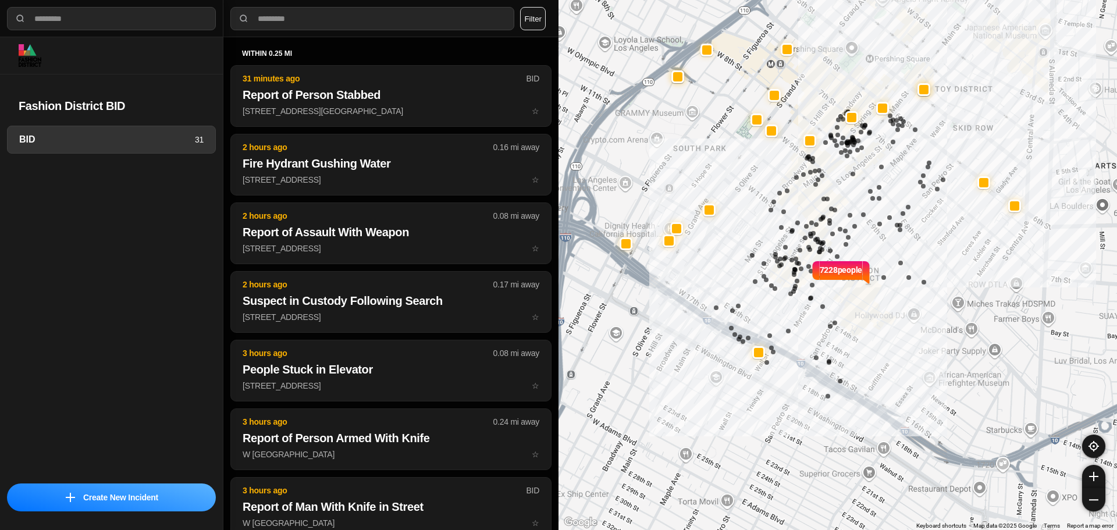
select select "*"
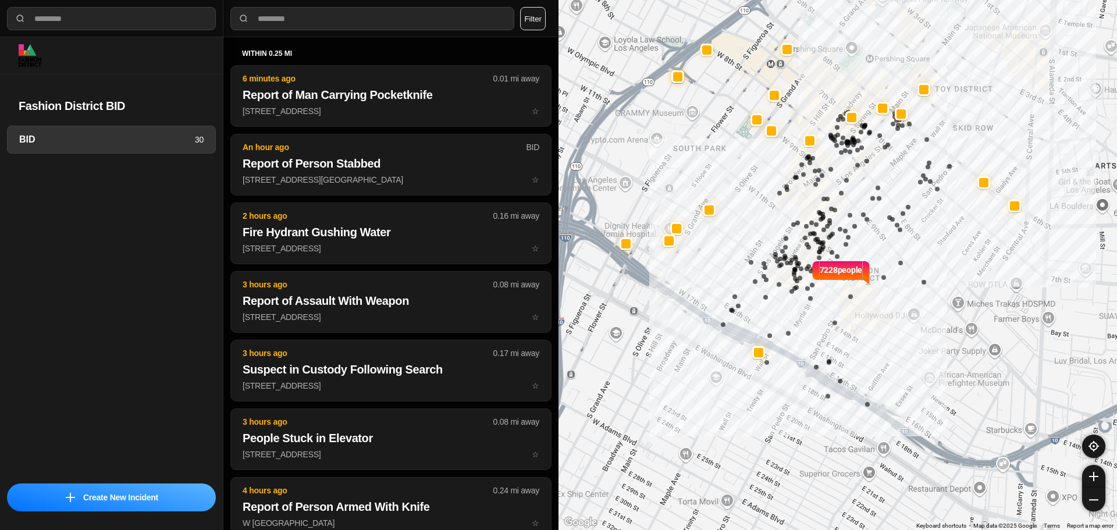
select select "*"
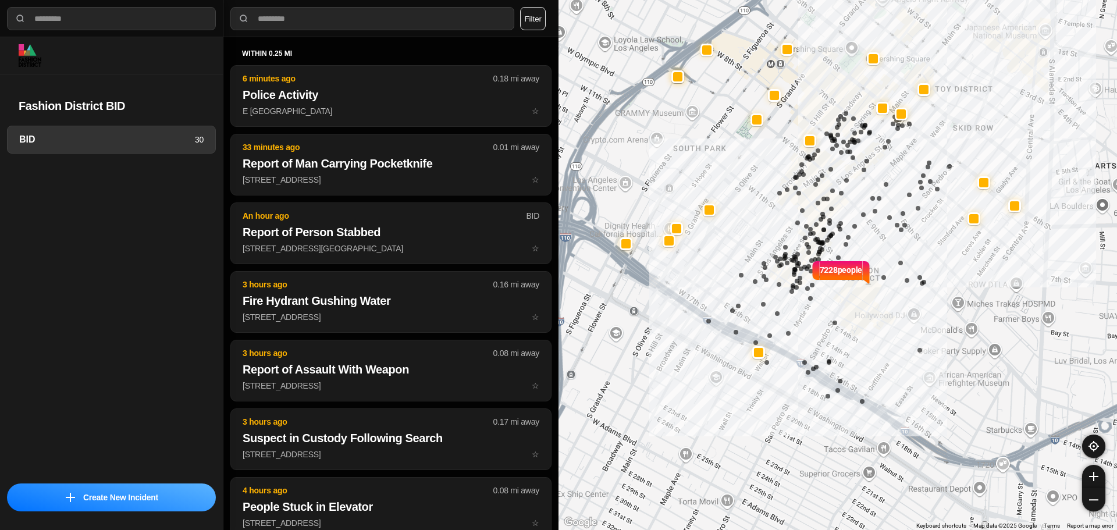
select select "*"
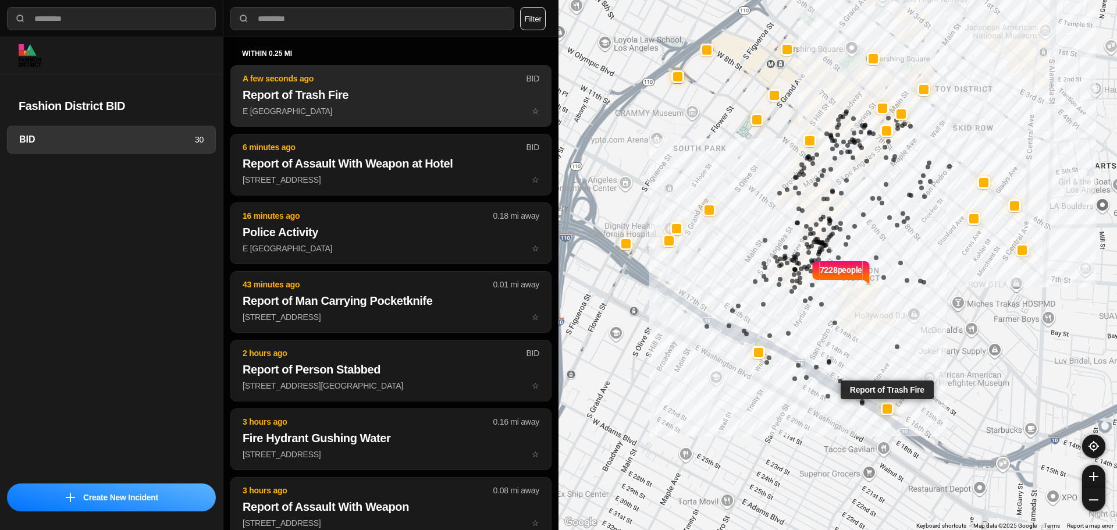
click at [347, 111] on p "E 16th St & Paloma St ☆" at bounding box center [391, 111] width 297 height 12
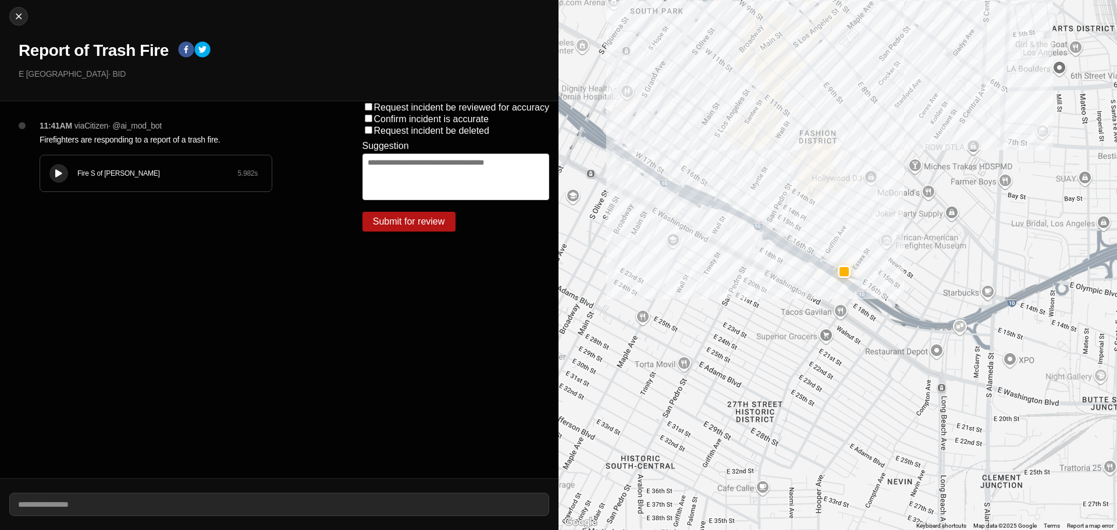
click at [66, 173] on button at bounding box center [58, 173] width 19 height 19
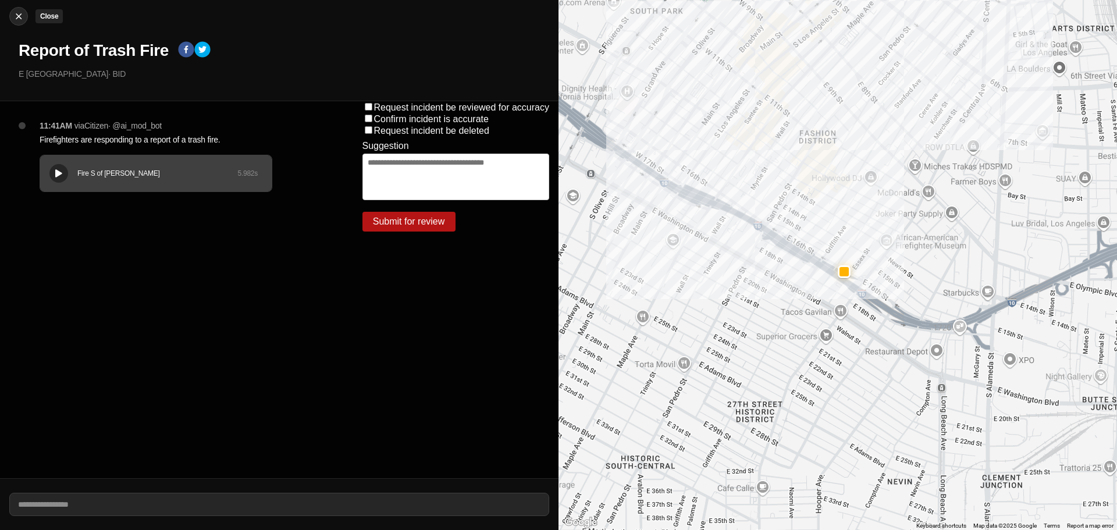
click at [17, 22] on button "Close" at bounding box center [18, 16] width 19 height 19
select select "*"
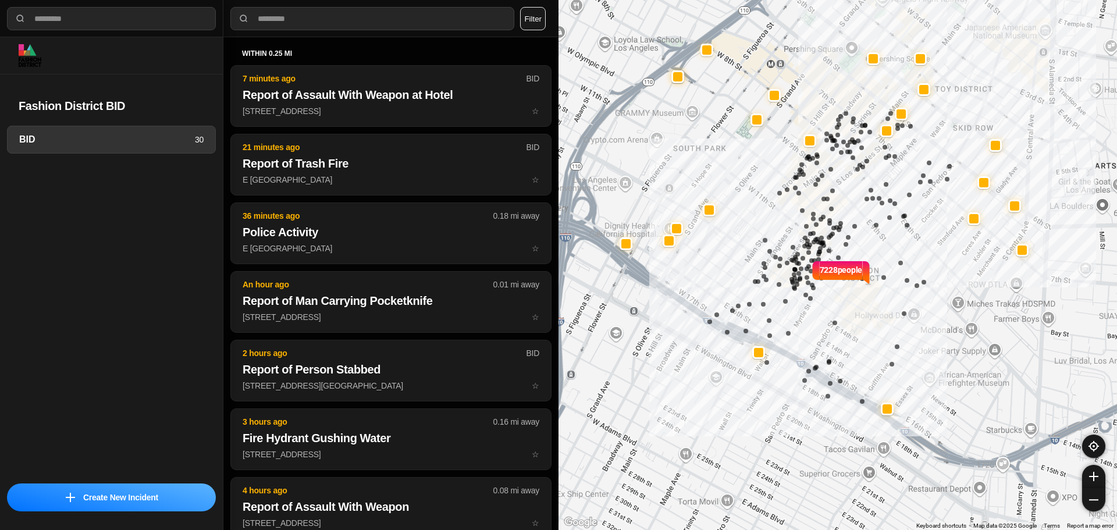
select select "*"
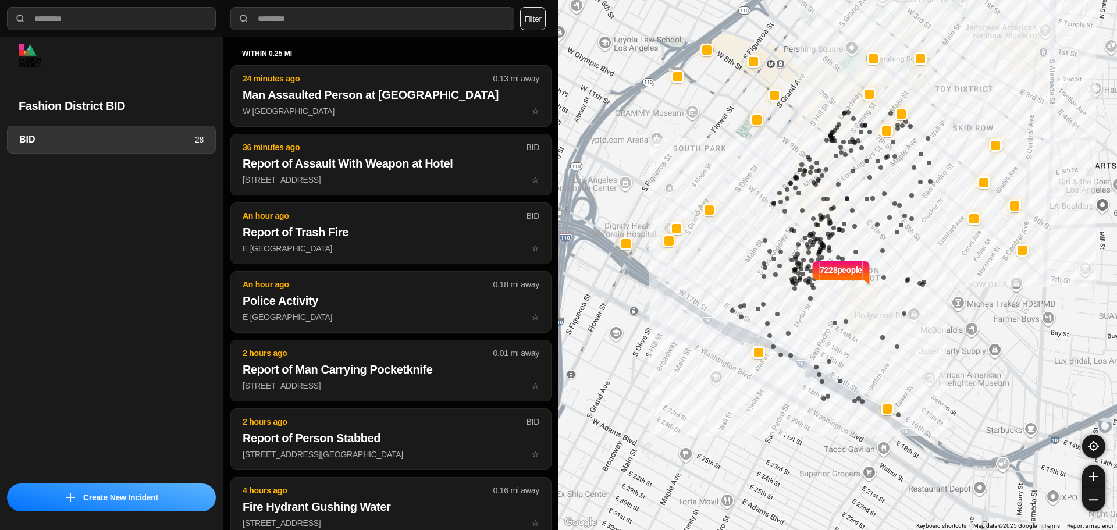
select select "*"
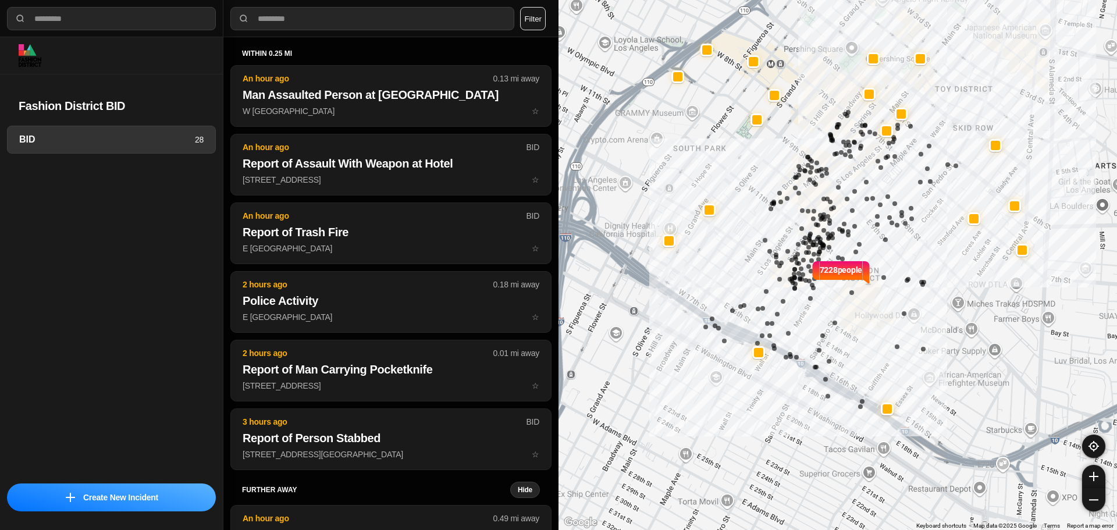
select select "*"
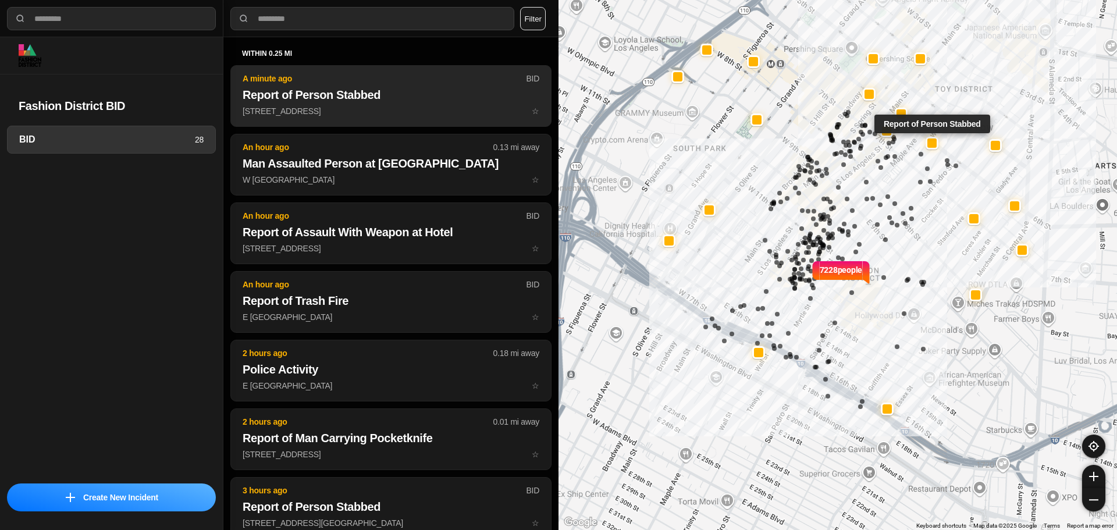
click at [373, 99] on h2 "Report of Person Stabbed" at bounding box center [391, 95] width 297 height 16
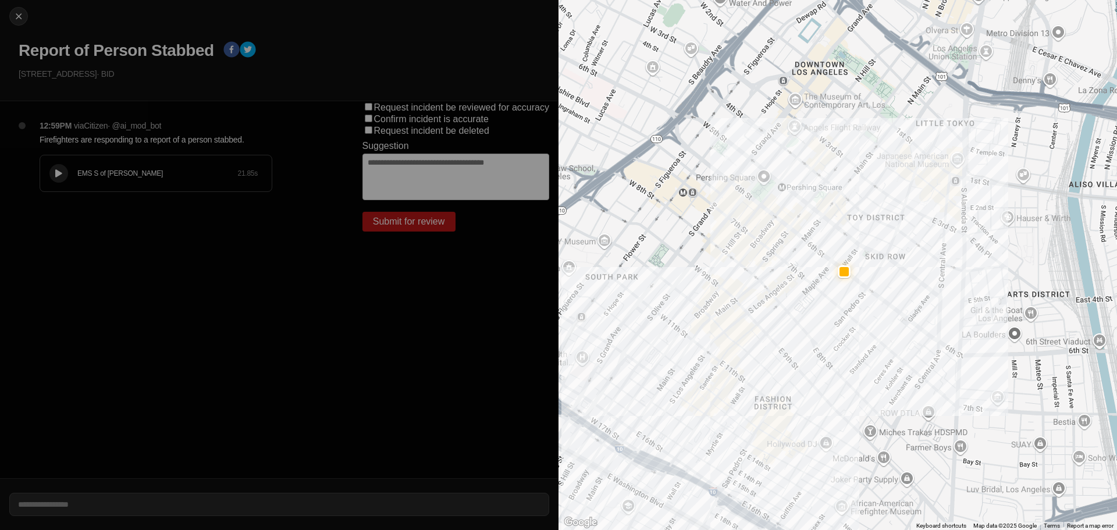
click at [126, 166] on div "EMS S of Mulholland 21.85 s" at bounding box center [156, 173] width 232 height 36
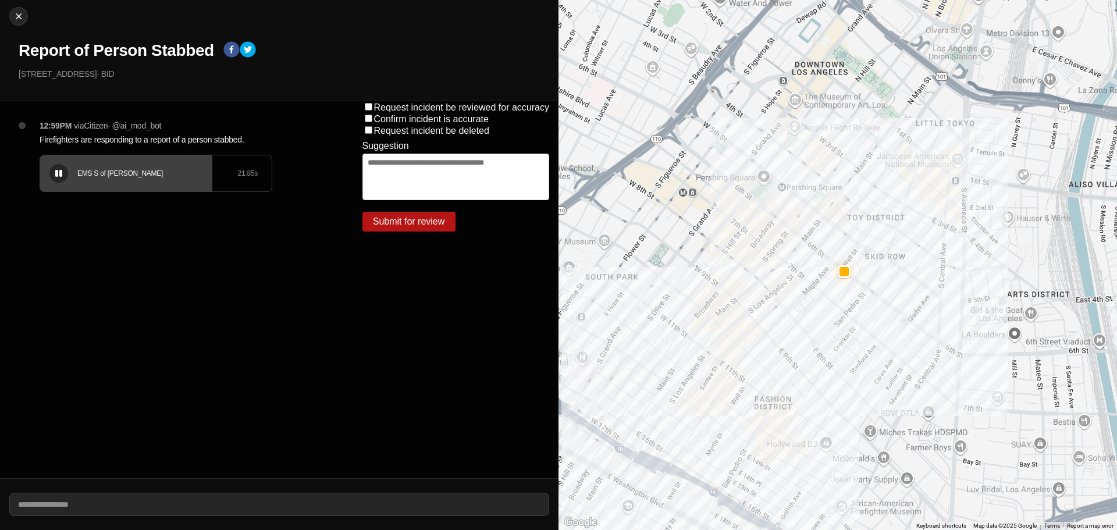
click at [54, 174] on div at bounding box center [59, 173] width 12 height 9
click at [55, 177] on div at bounding box center [59, 173] width 12 height 9
click at [20, 15] on img at bounding box center [19, 16] width 12 height 12
select select "*"
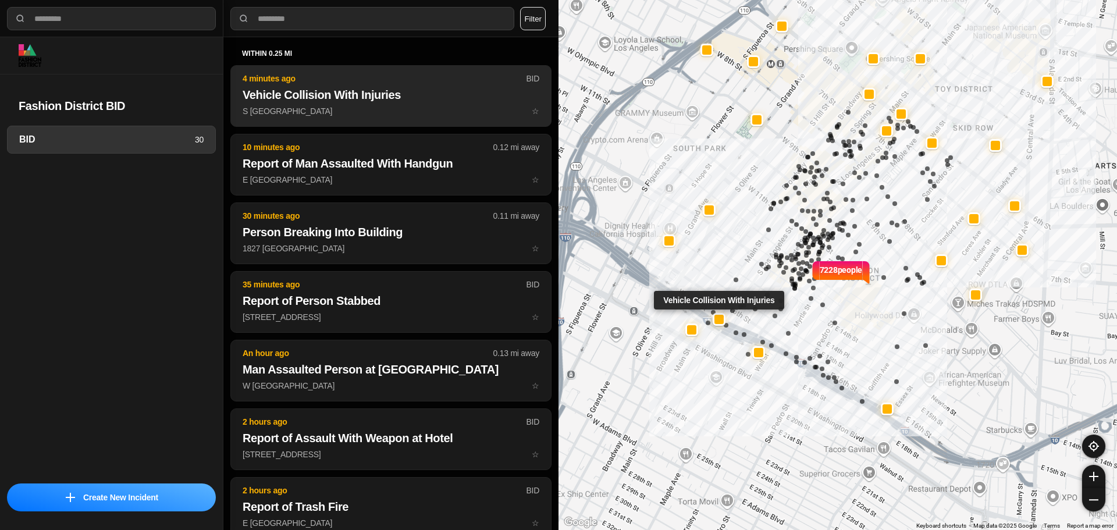
click at [395, 74] on p "4 minutes ago" at bounding box center [384, 79] width 283 height 12
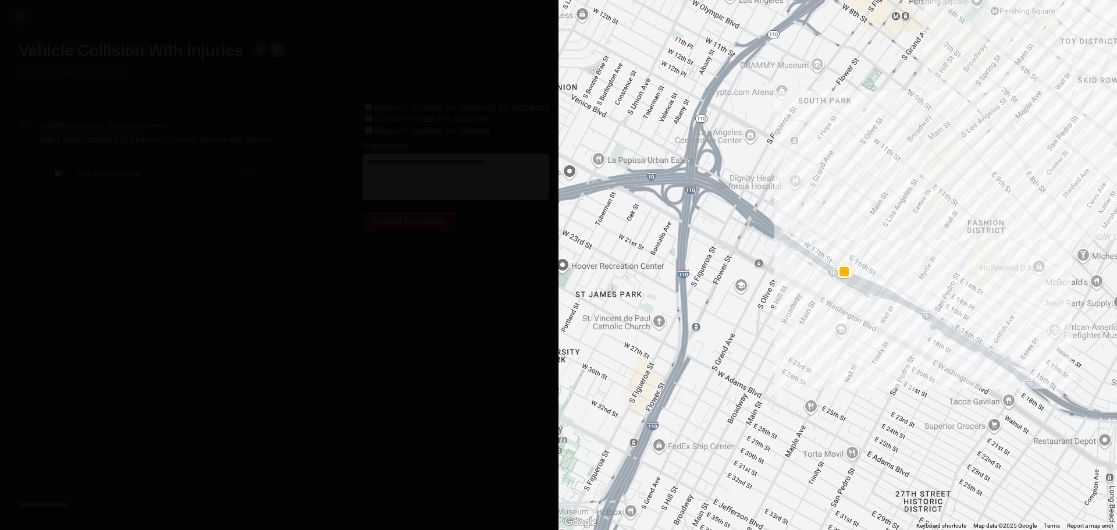
click at [69, 168] on div "LA 3 Southwest Area 20.88 s" at bounding box center [156, 173] width 232 height 36
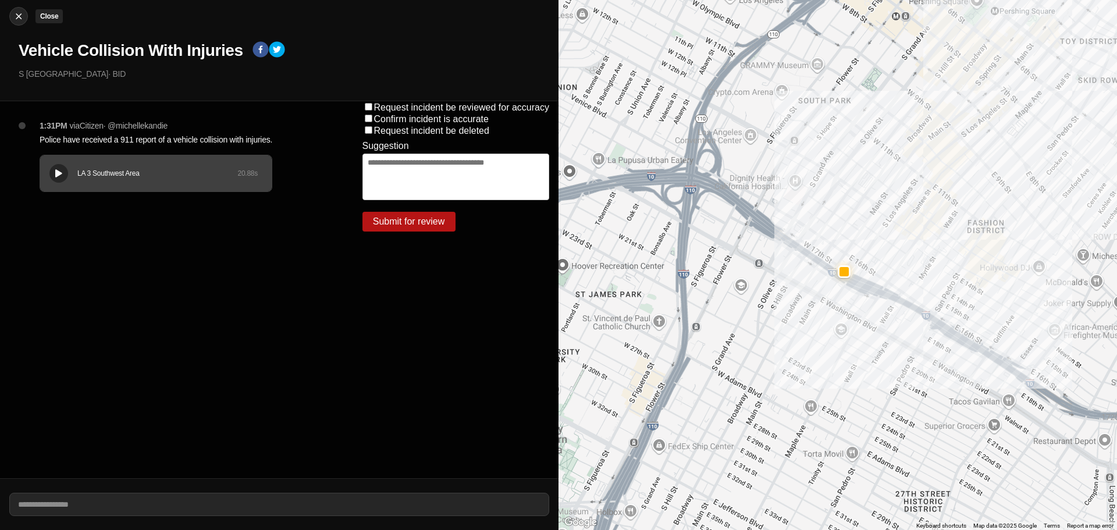
click at [15, 10] on img at bounding box center [19, 16] width 12 height 12
select select "*"
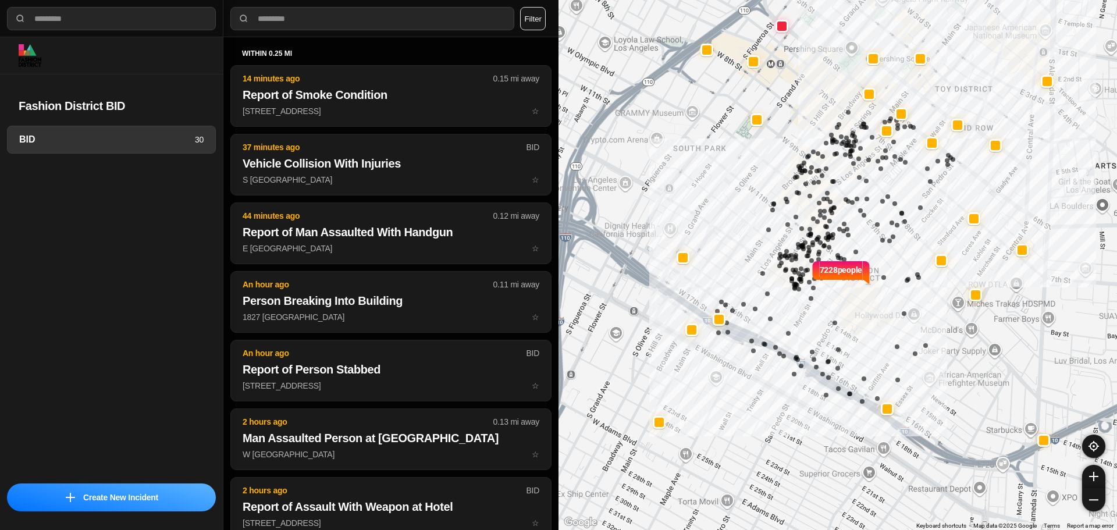
select select "*"
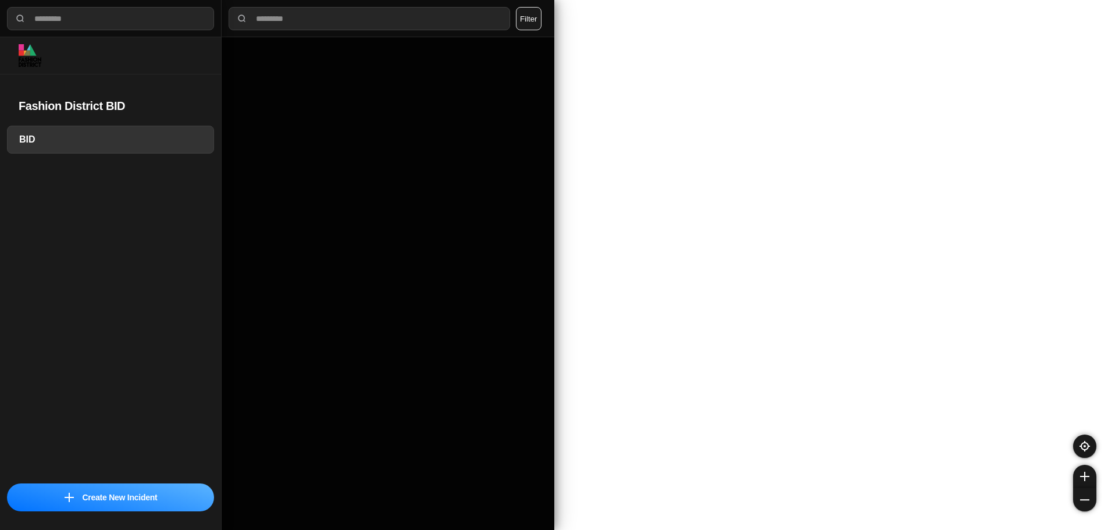
select select "*"
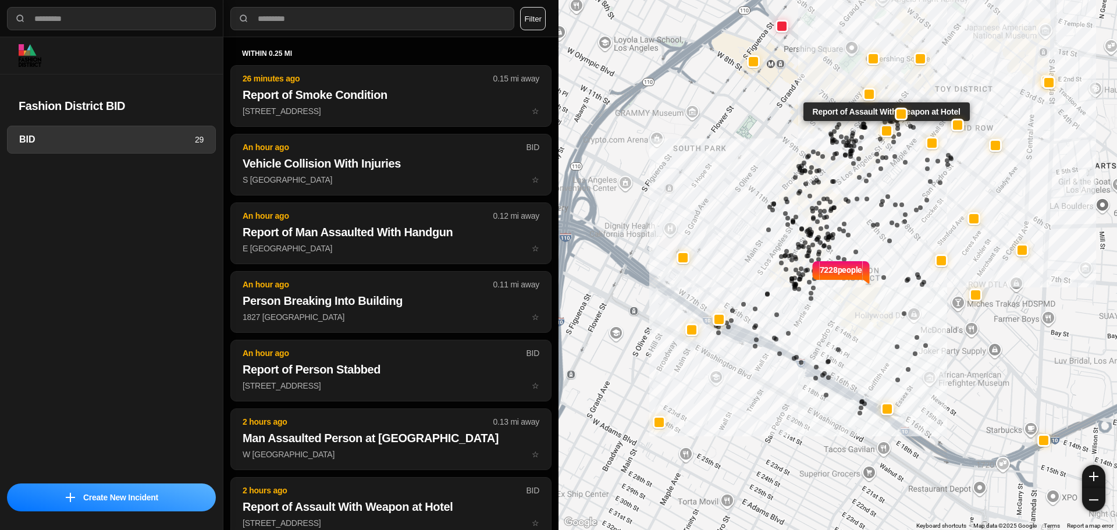
click at [889, 130] on div at bounding box center [886, 130] width 9 height 9
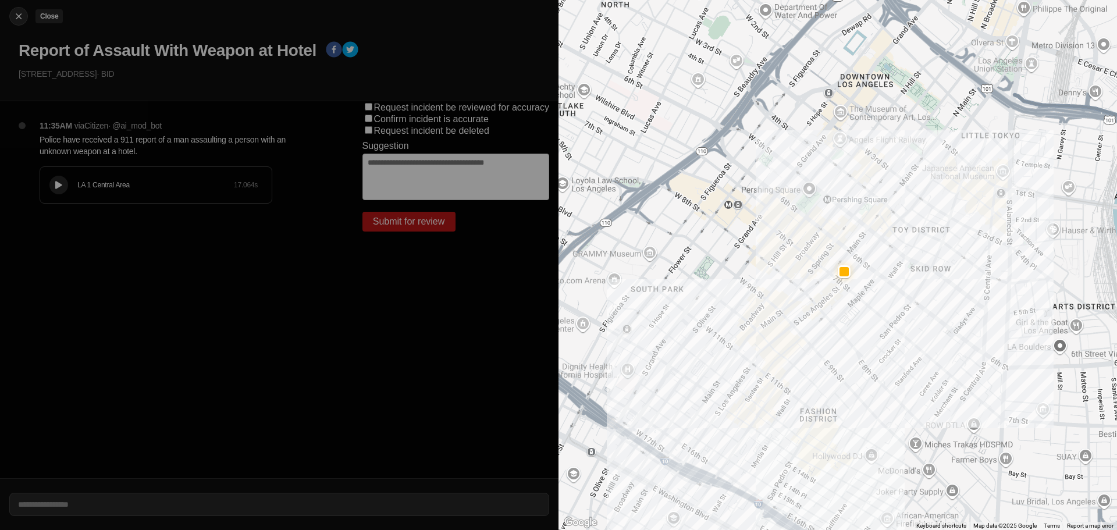
click at [15, 16] on img at bounding box center [19, 16] width 12 height 12
select select "*"
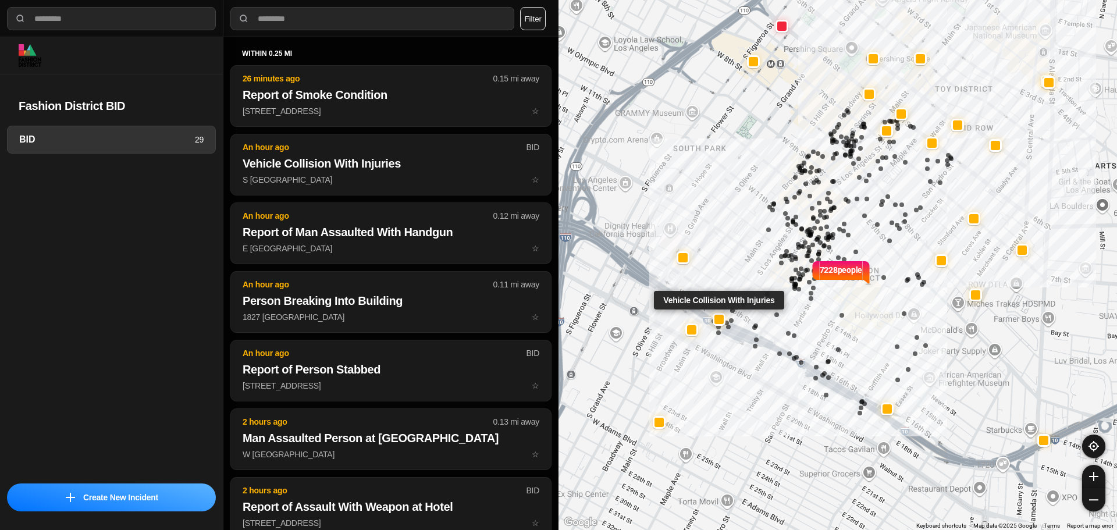
click at [721, 319] on div at bounding box center [718, 319] width 9 height 9
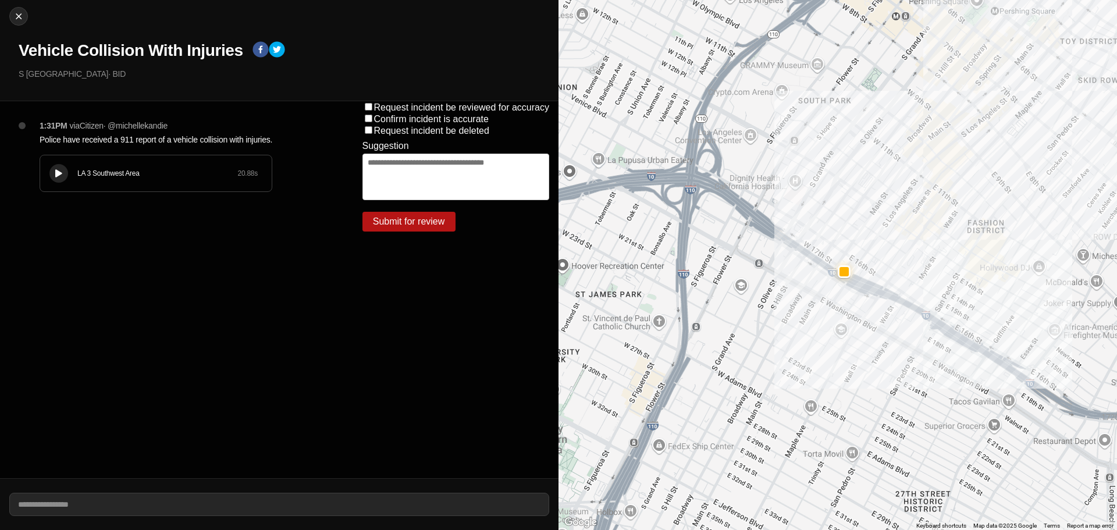
click at [56, 177] on div at bounding box center [59, 173] width 12 height 9
click at [63, 178] on button at bounding box center [58, 173] width 19 height 19
click at [22, 21] on img at bounding box center [19, 16] width 12 height 12
select select "*"
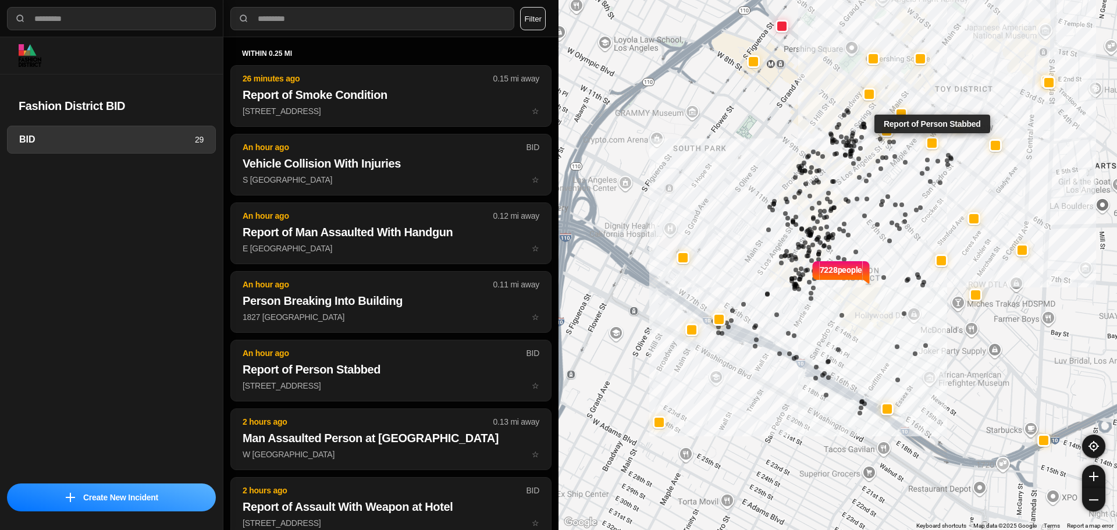
click at [932, 140] on div at bounding box center [931, 142] width 9 height 9
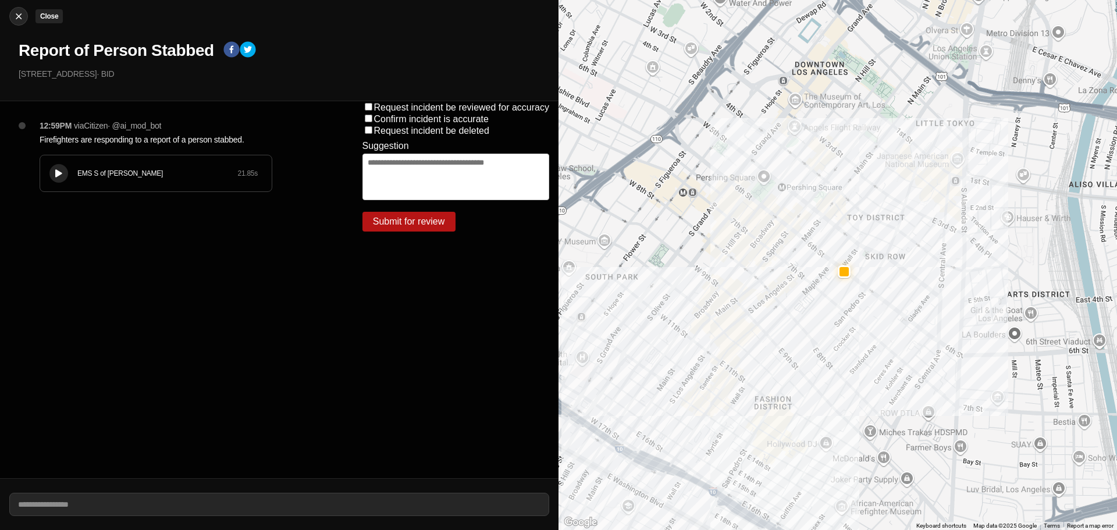
click at [18, 17] on img at bounding box center [19, 16] width 12 height 12
select select "*"
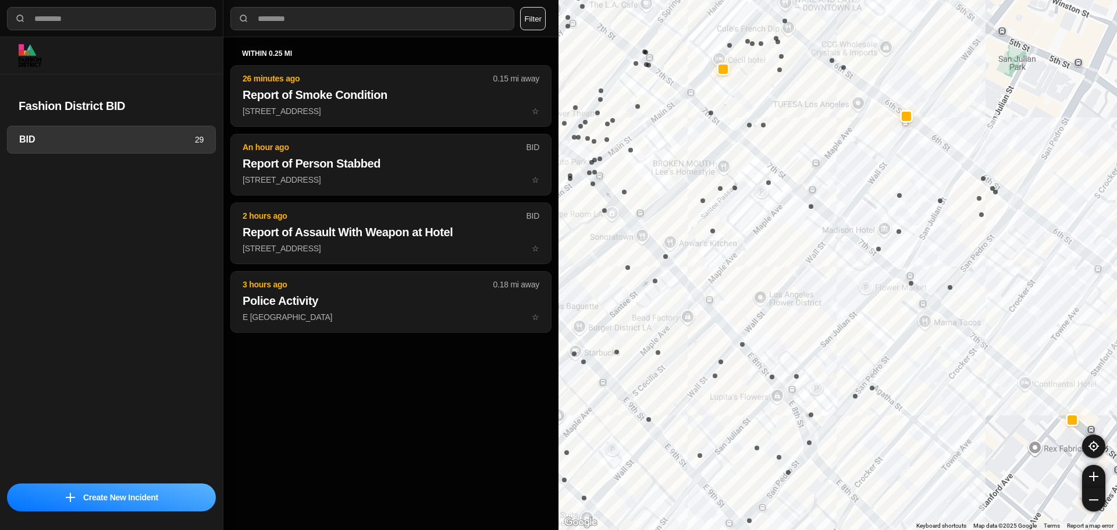
drag, startPoint x: 869, startPoint y: 97, endPoint x: 906, endPoint y: 145, distance: 61.3
click at [906, 145] on div "7228 people" at bounding box center [837, 265] width 558 height 530
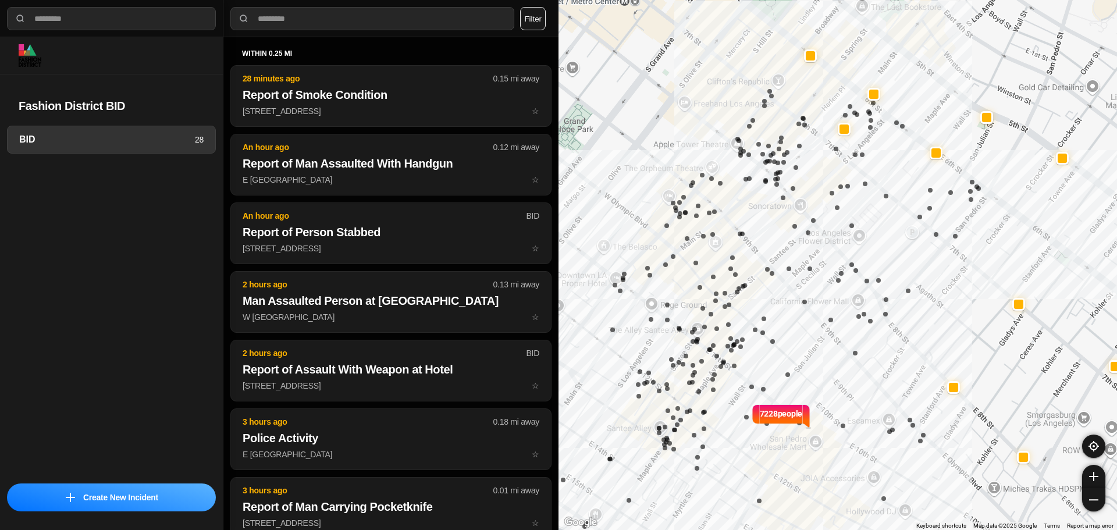
drag, startPoint x: 715, startPoint y: 246, endPoint x: 807, endPoint y: 222, distance: 95.5
click at [807, 222] on div "7228 people" at bounding box center [837, 265] width 558 height 530
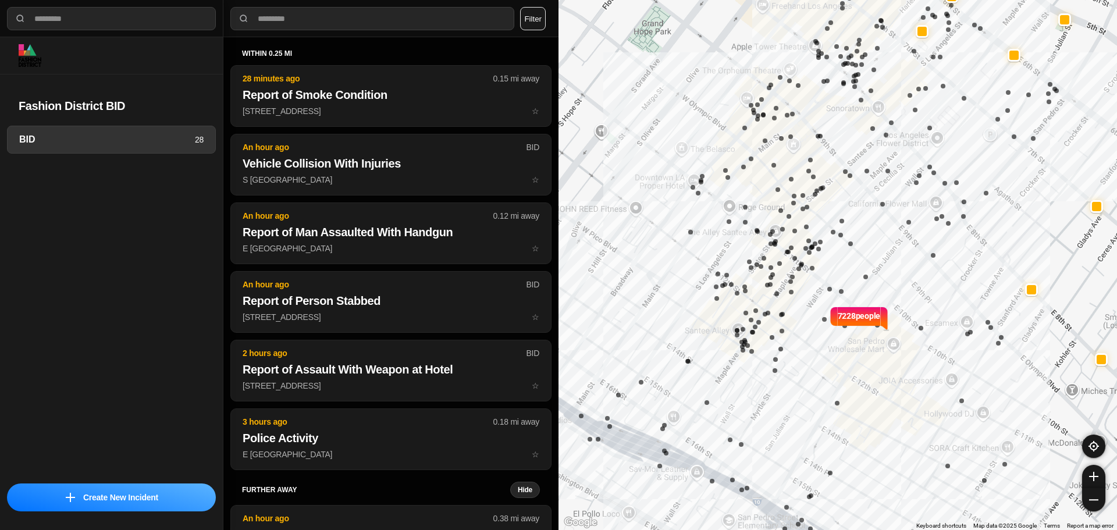
drag, startPoint x: 689, startPoint y: 373, endPoint x: 749, endPoint y: 298, distance: 95.9
click at [749, 298] on div "7228 people" at bounding box center [837, 265] width 558 height 530
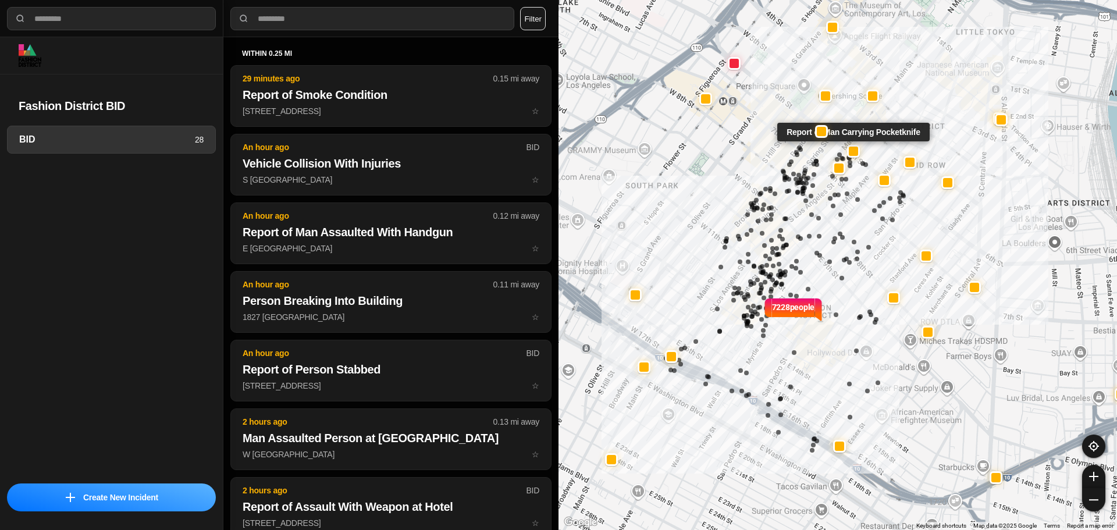
click at [851, 147] on div at bounding box center [853, 150] width 9 height 9
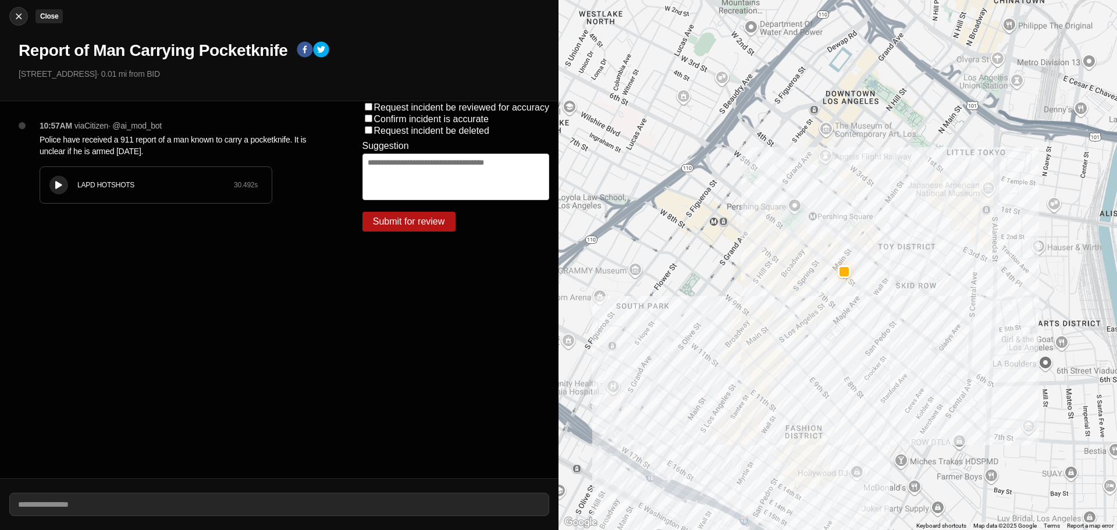
click at [20, 20] on img at bounding box center [19, 16] width 12 height 12
select select "*"
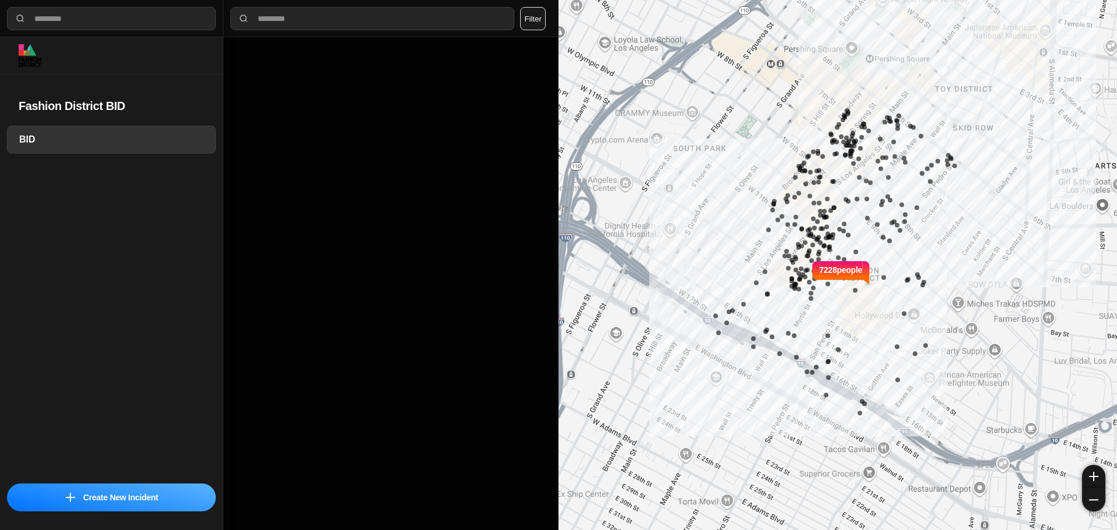
select select "*"
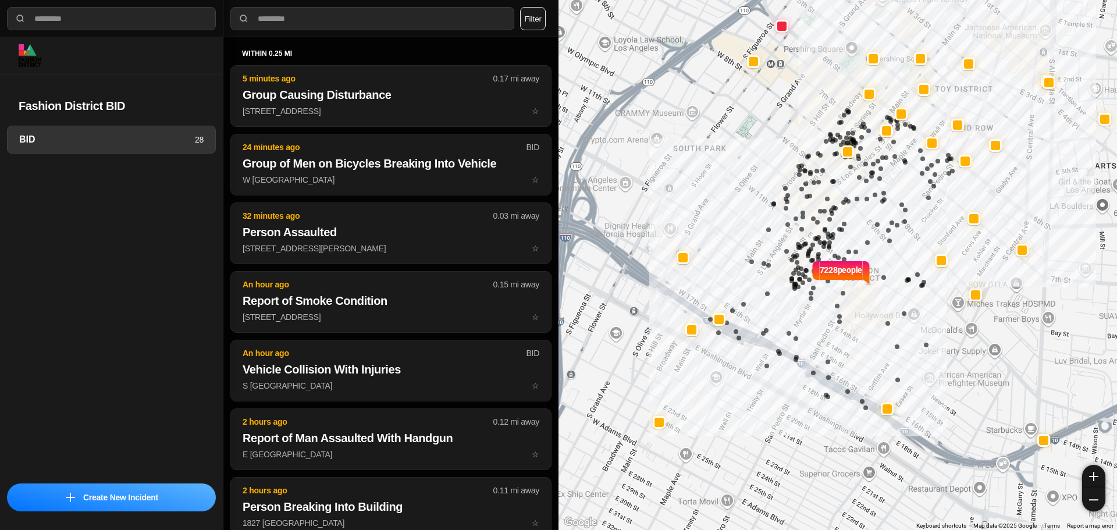
select select "*"
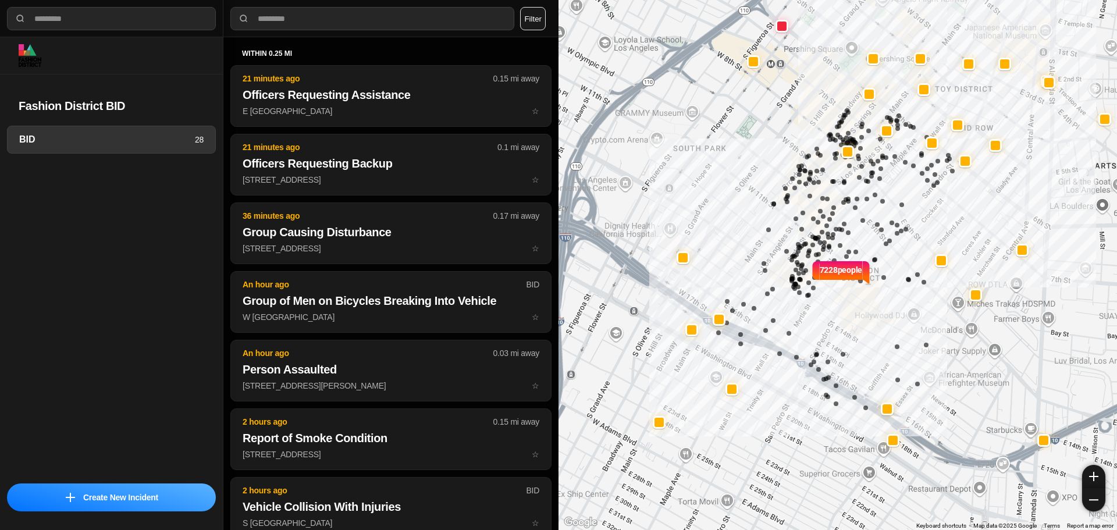
select select "*"
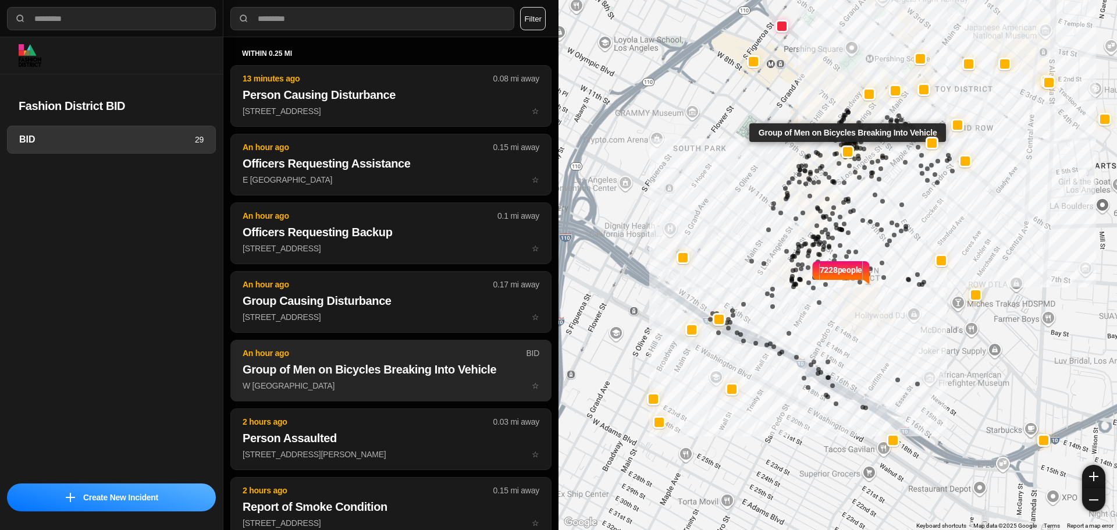
click at [436, 344] on button "An hour ago BID Group of Men on Bicycles Breaking Into Vehicle W 8th St & S Spr…" at bounding box center [390, 371] width 321 height 62
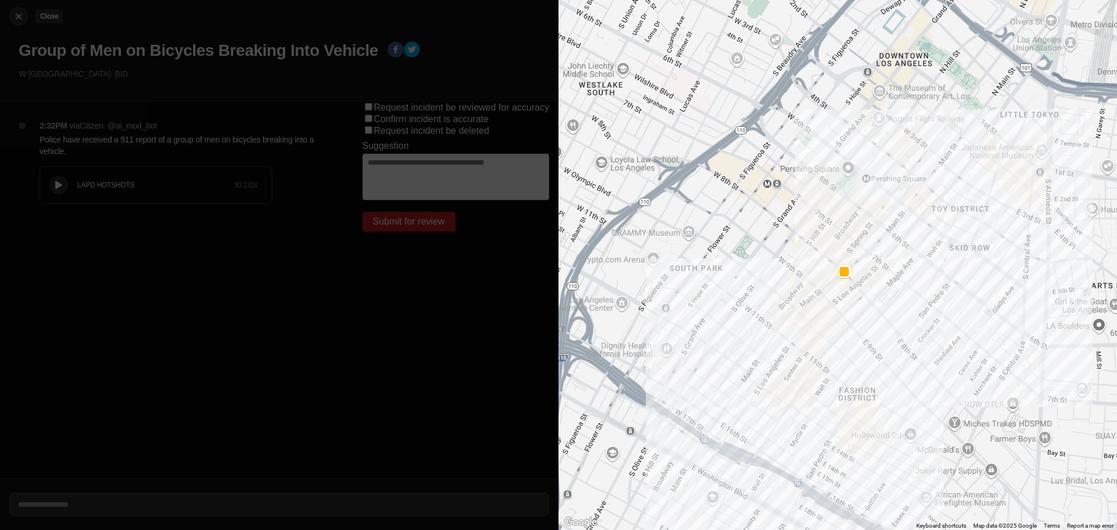
click at [13, 13] on img at bounding box center [19, 16] width 12 height 12
select select "*"
